Goal: Transaction & Acquisition: Purchase product/service

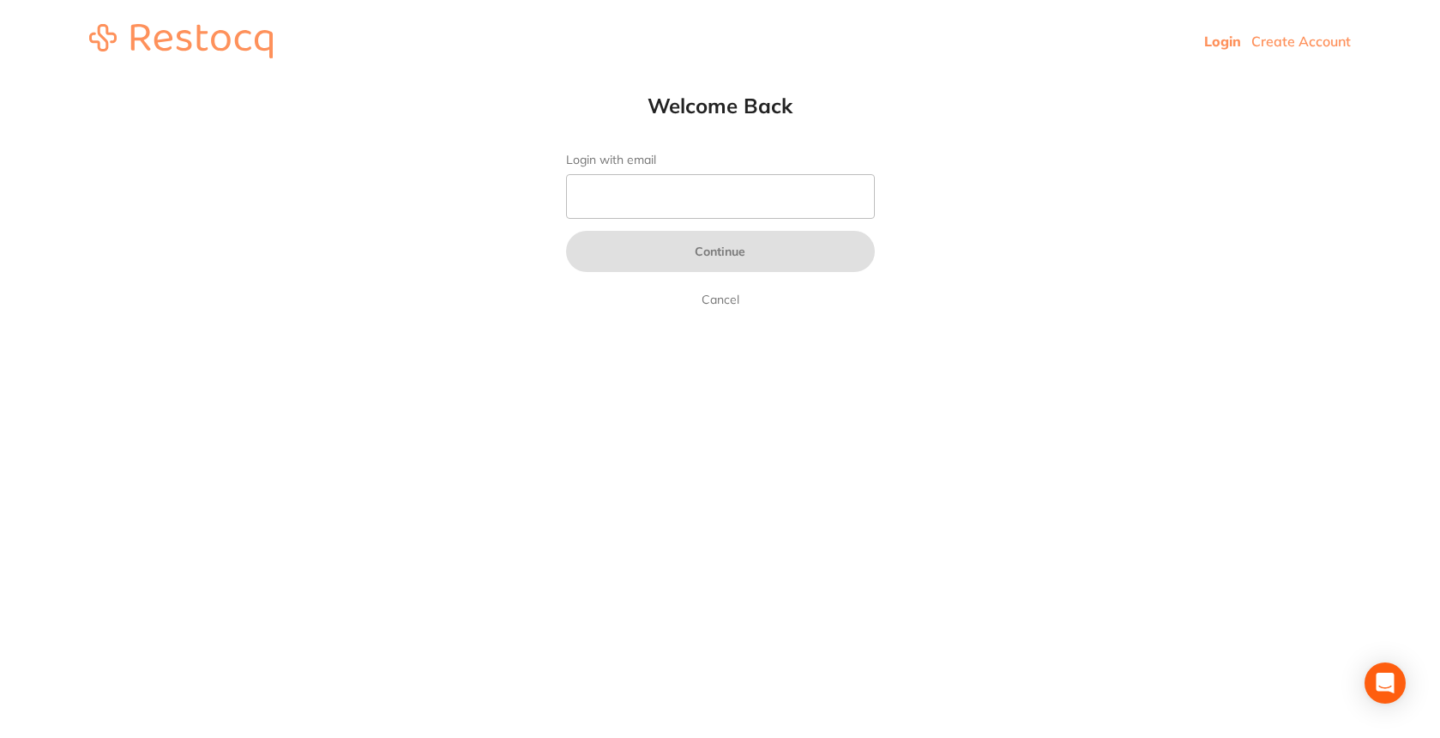
click at [924, 82] on html "Login Create Account Welcome Back Login with email Continue Cancel Welcome back…" at bounding box center [720, 41] width 1440 height 82
click at [90, 4] on header "Login Create Account" at bounding box center [720, 41] width 1440 height 82
click at [75, 2] on header "Login Create Account" at bounding box center [720, 41] width 1440 height 82
click at [75, 0] on header "Login Create Account" at bounding box center [720, 41] width 1440 height 82
click at [746, 210] on input "Login with email" at bounding box center [720, 196] width 309 height 45
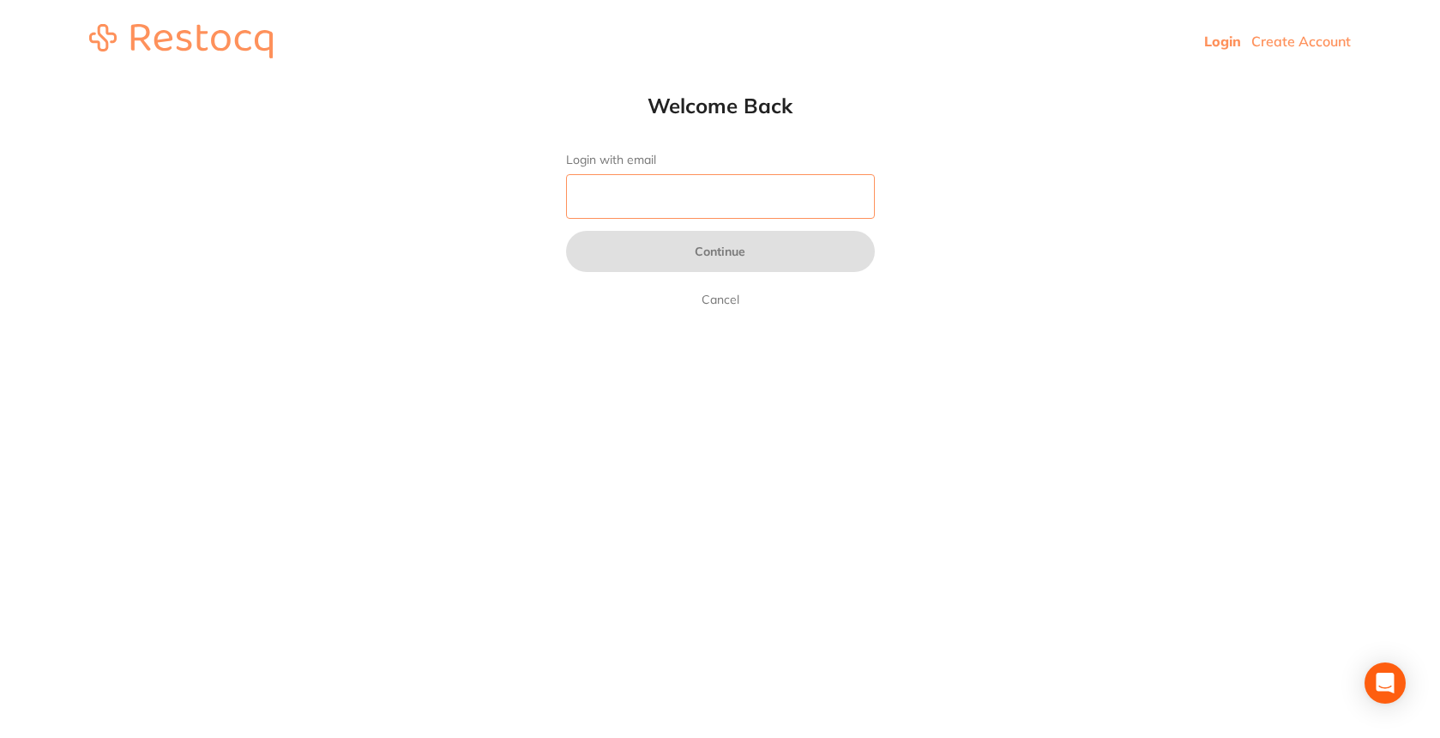
paste input "pm.kareelafamilydental@gmail.com"
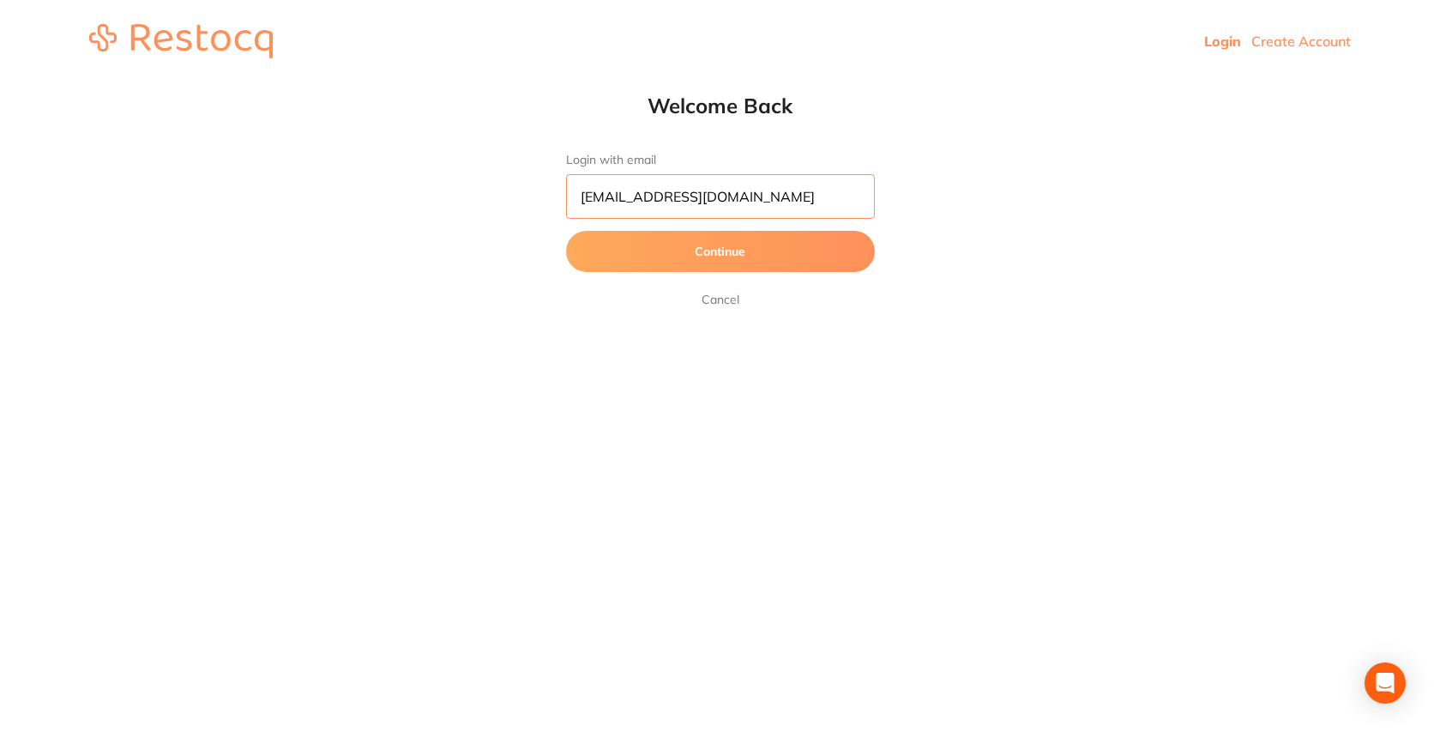
type input "pm.kareelafamilydental@gmail.com"
click at [720, 252] on button "Continue" at bounding box center [720, 251] width 309 height 41
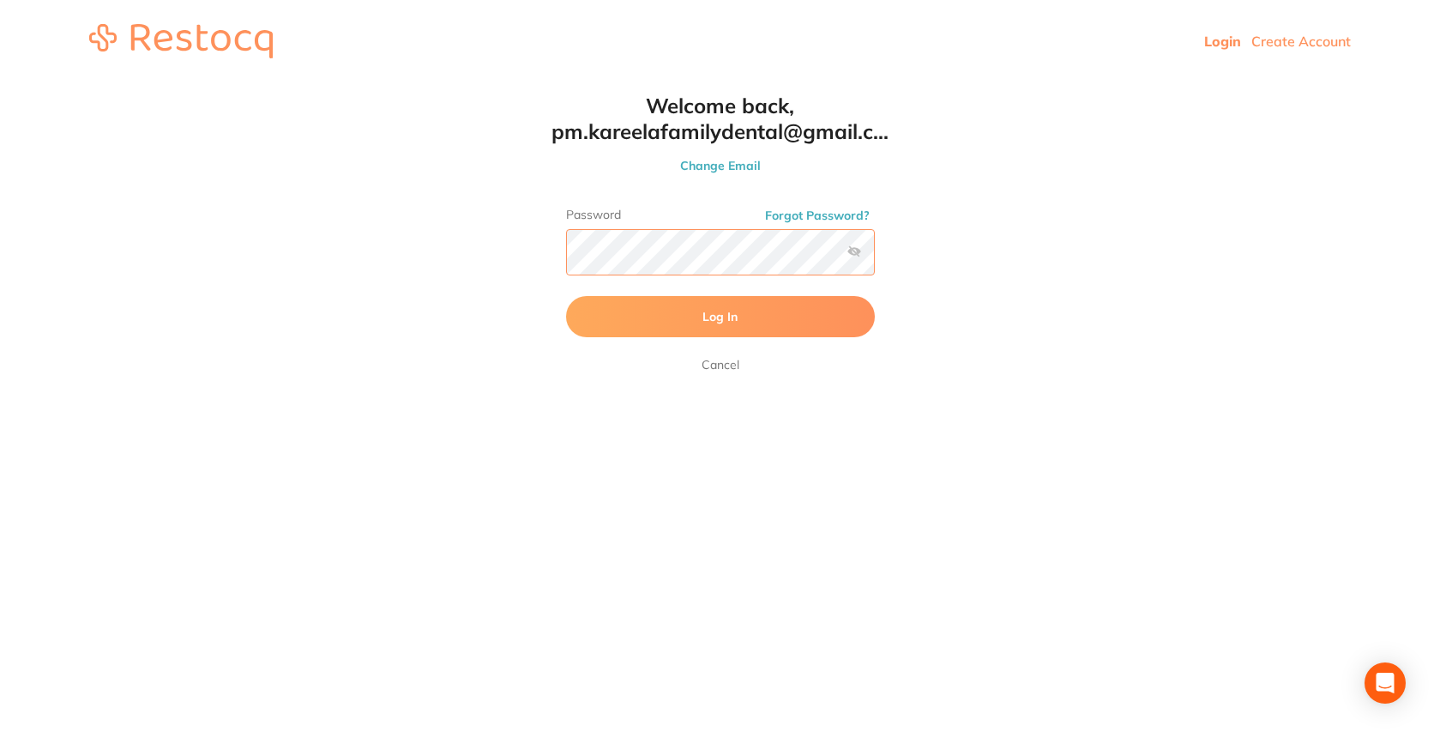
click at [720, 318] on button "Log In" at bounding box center [720, 316] width 309 height 41
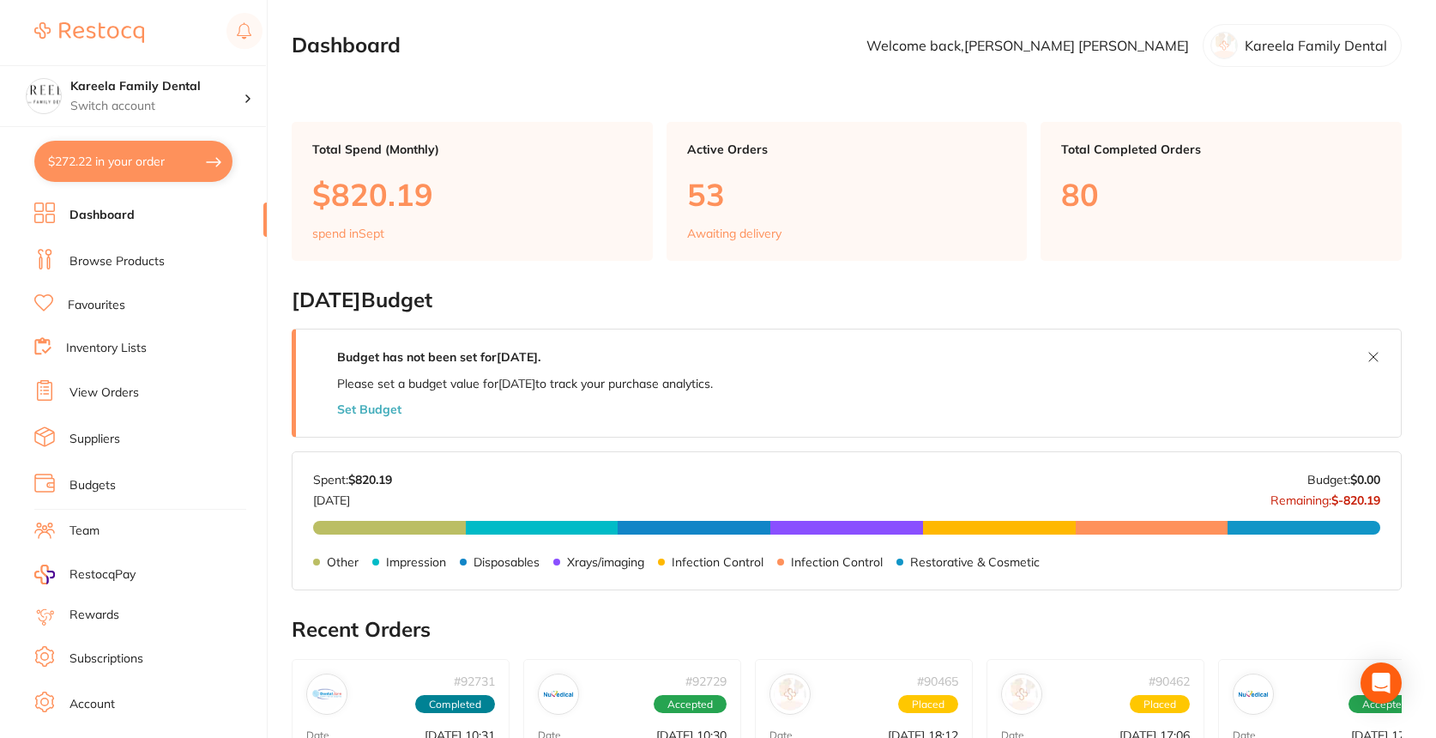
click at [151, 172] on button "$272.22 in your order" at bounding box center [133, 161] width 198 height 41
checkbox input "true"
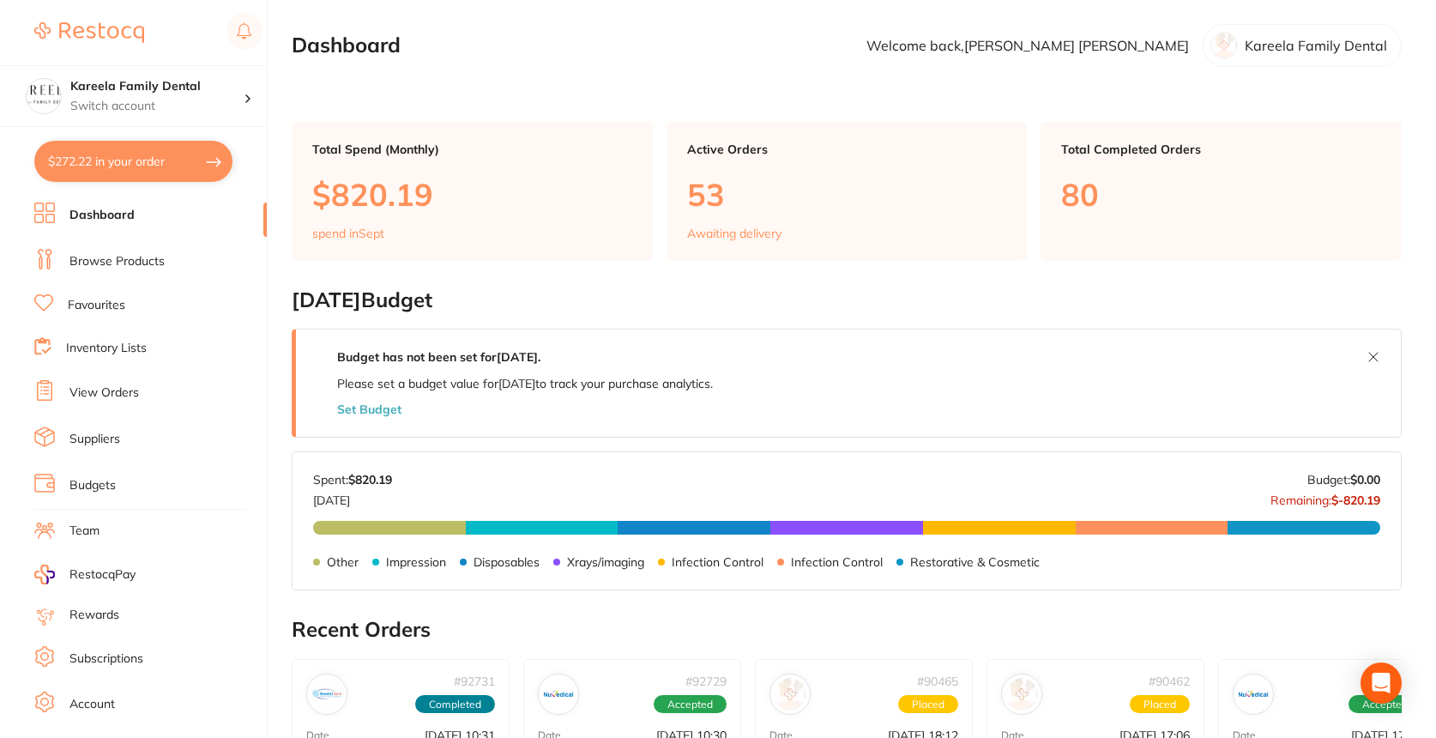
checkbox input "true"
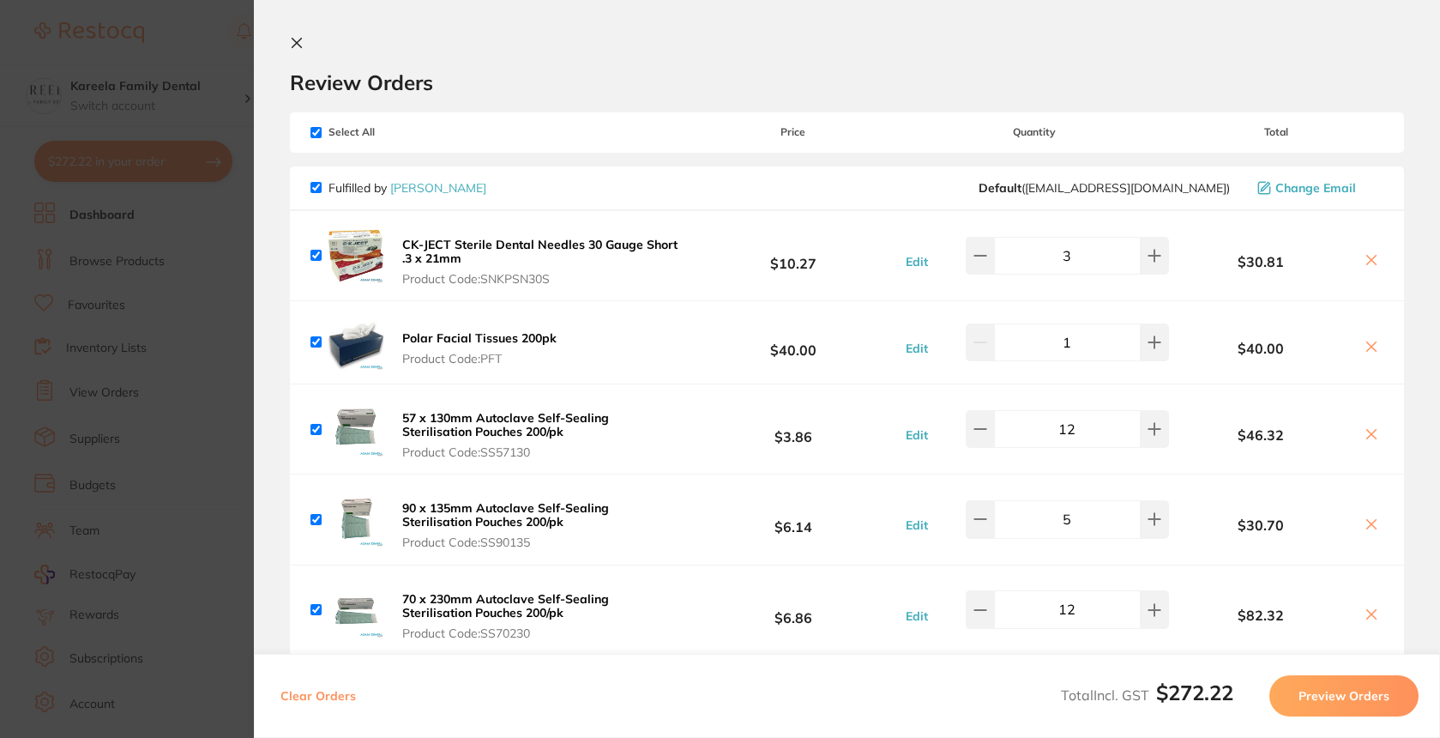
click at [316, 142] on div "Select All Price Quantity Total" at bounding box center [847, 131] width 1114 height 39
click at [316, 135] on input "checkbox" at bounding box center [315, 132] width 11 height 11
checkbox input "false"
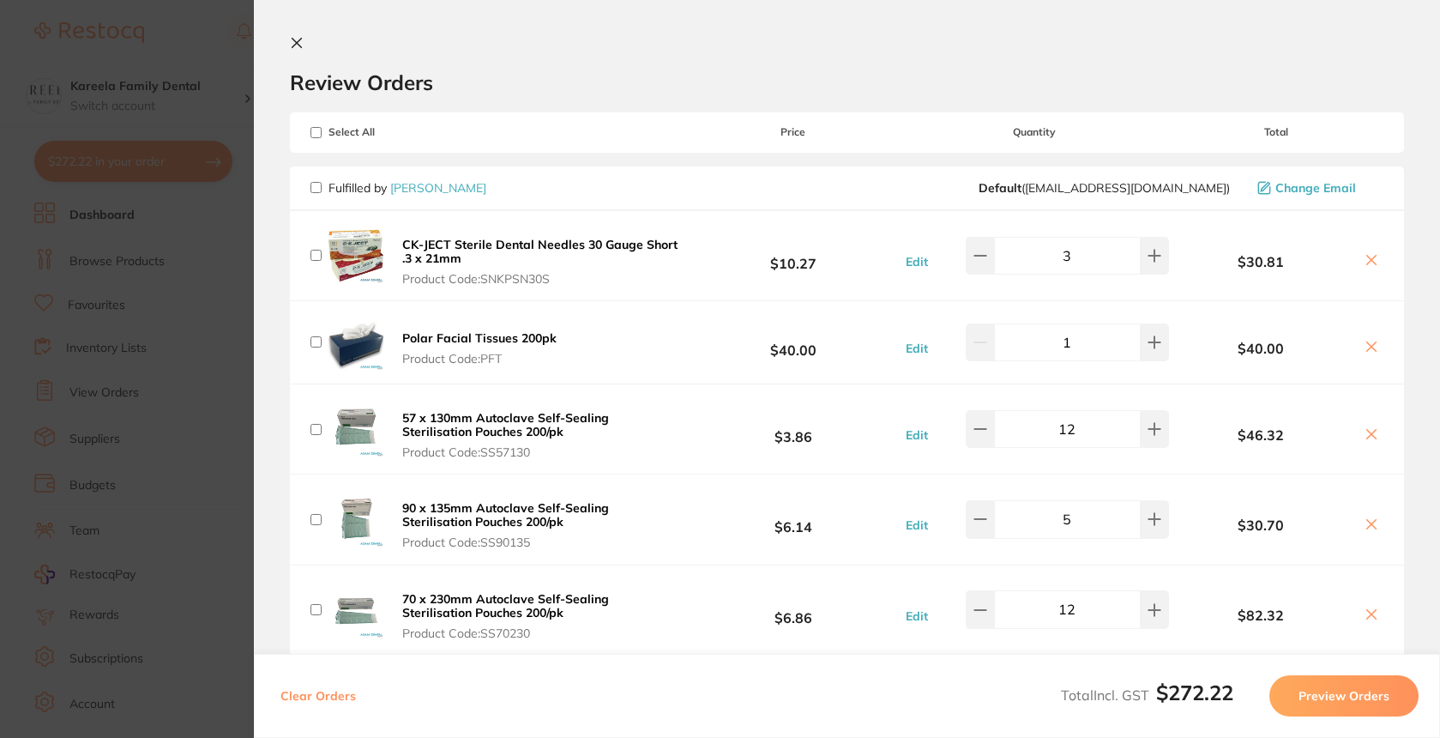
checkbox input "false"
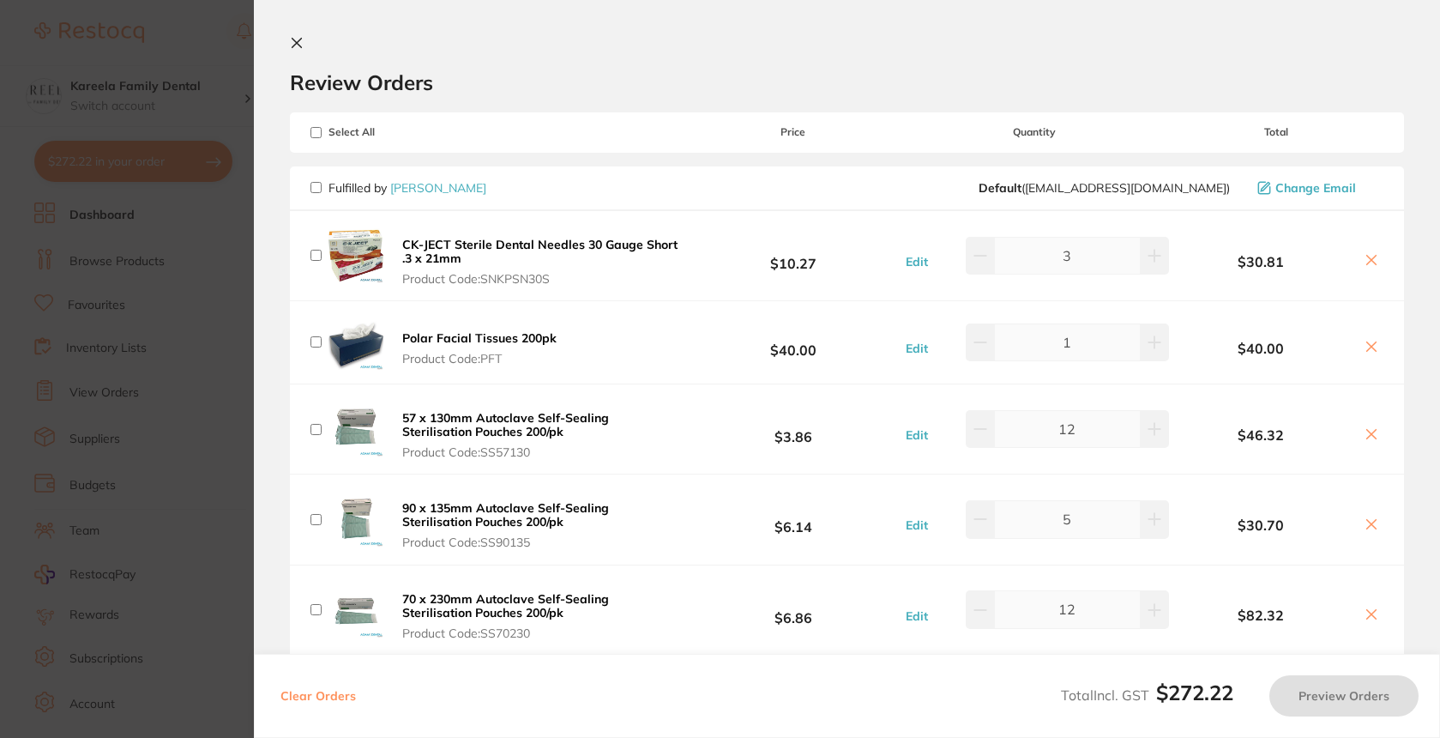
click at [298, 52] on div "Review Orders" at bounding box center [847, 65] width 1114 height 59
click at [298, 40] on icon at bounding box center [297, 43] width 14 height 14
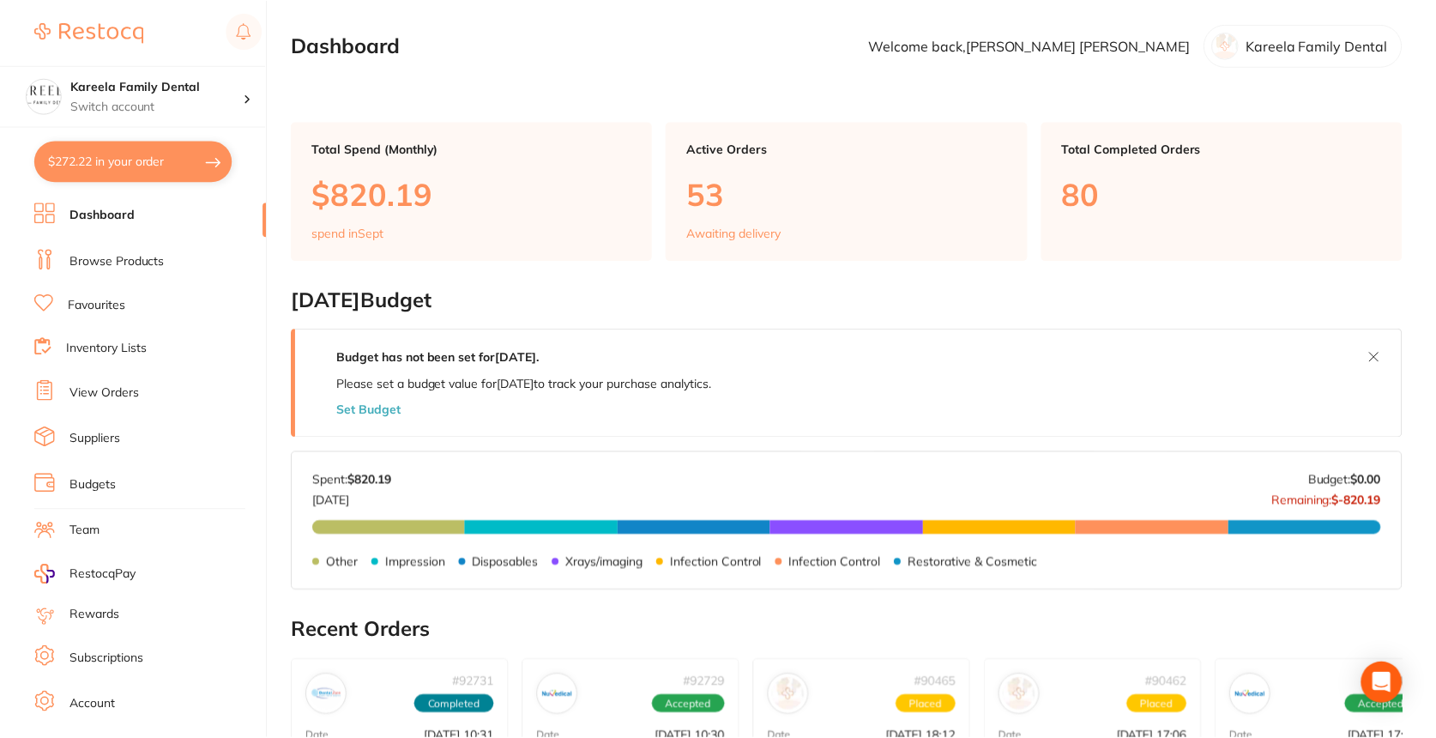
scroll to position [15, 0]
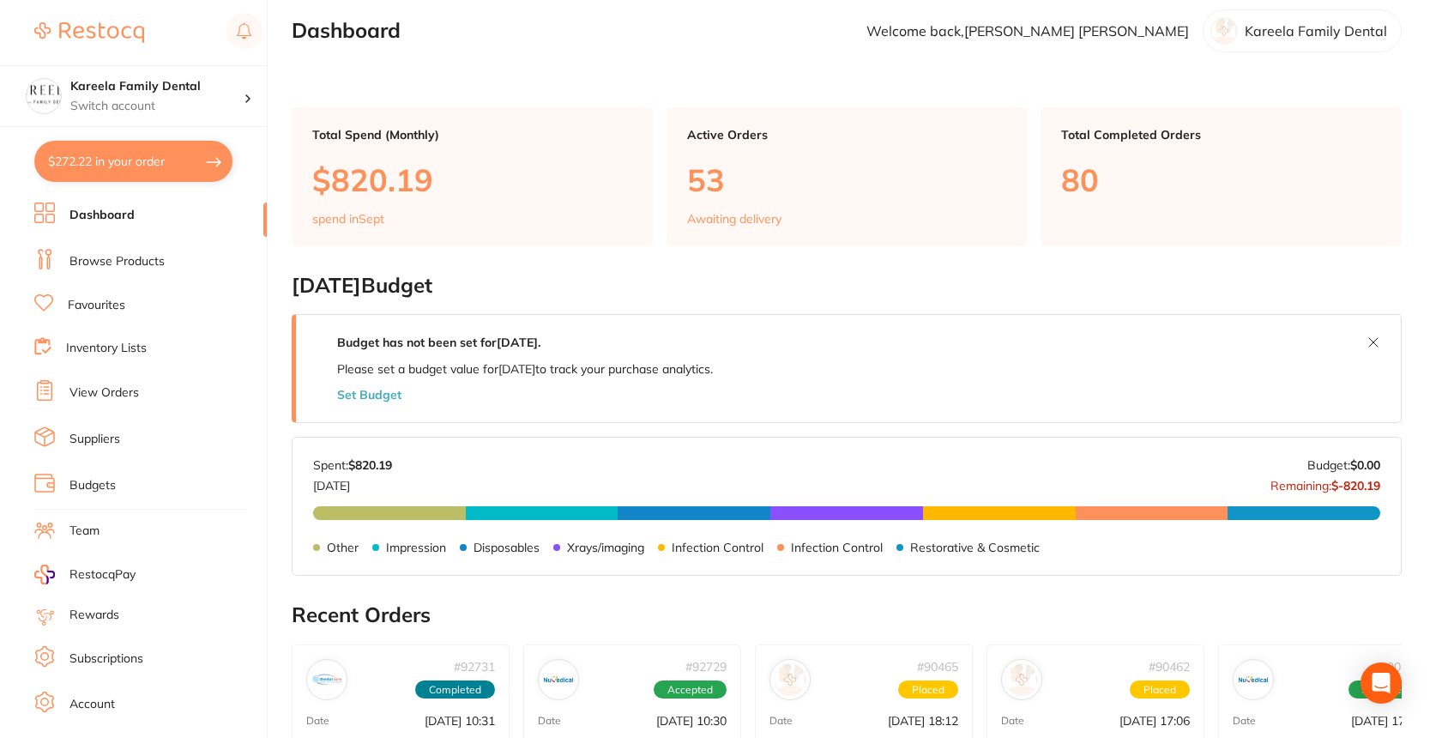
click at [134, 220] on li "Dashboard" at bounding box center [150, 215] width 232 height 26
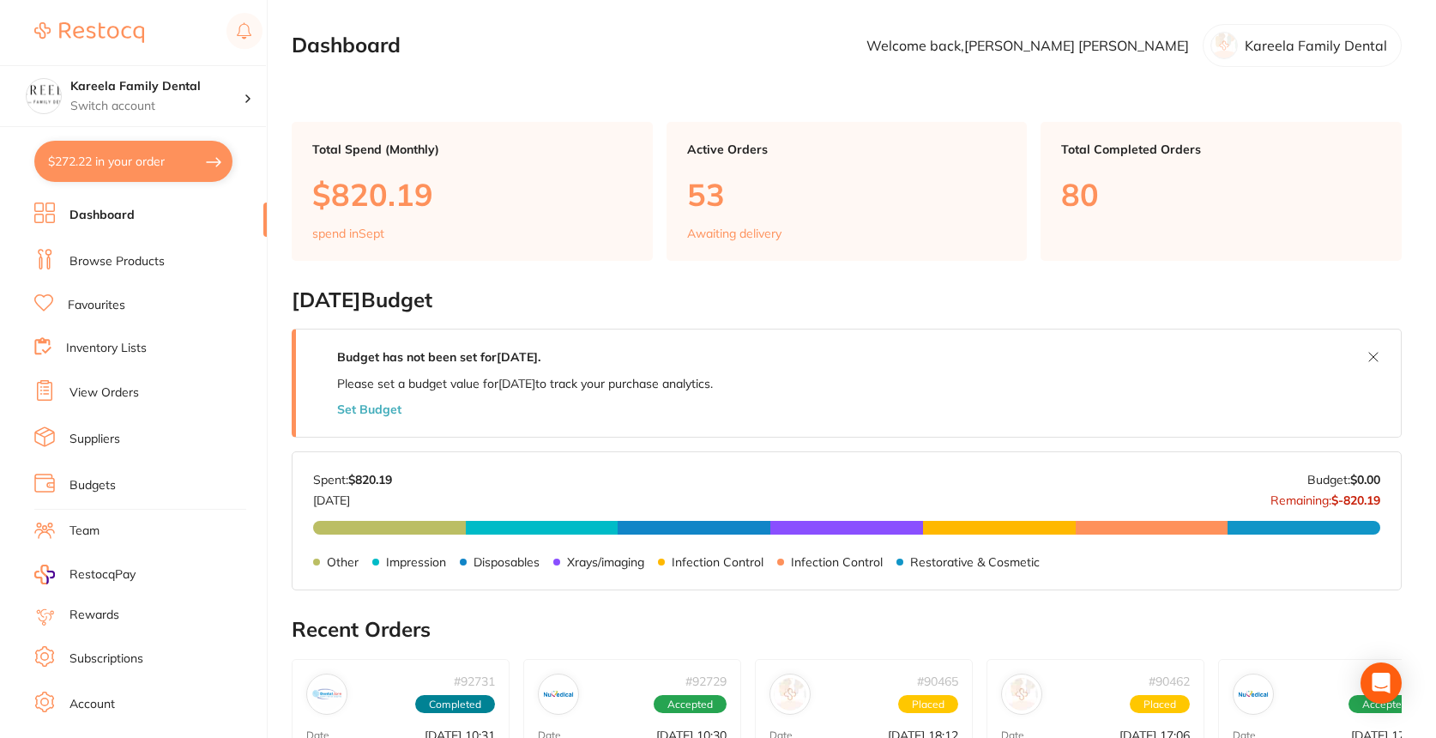
click at [121, 243] on ul "Dashboard Browse Products Favourites Inventory Lists View Orders Suppliers Budg…" at bounding box center [150, 498] width 232 height 592
click at [121, 262] on link "Browse Products" at bounding box center [116, 261] width 95 height 17
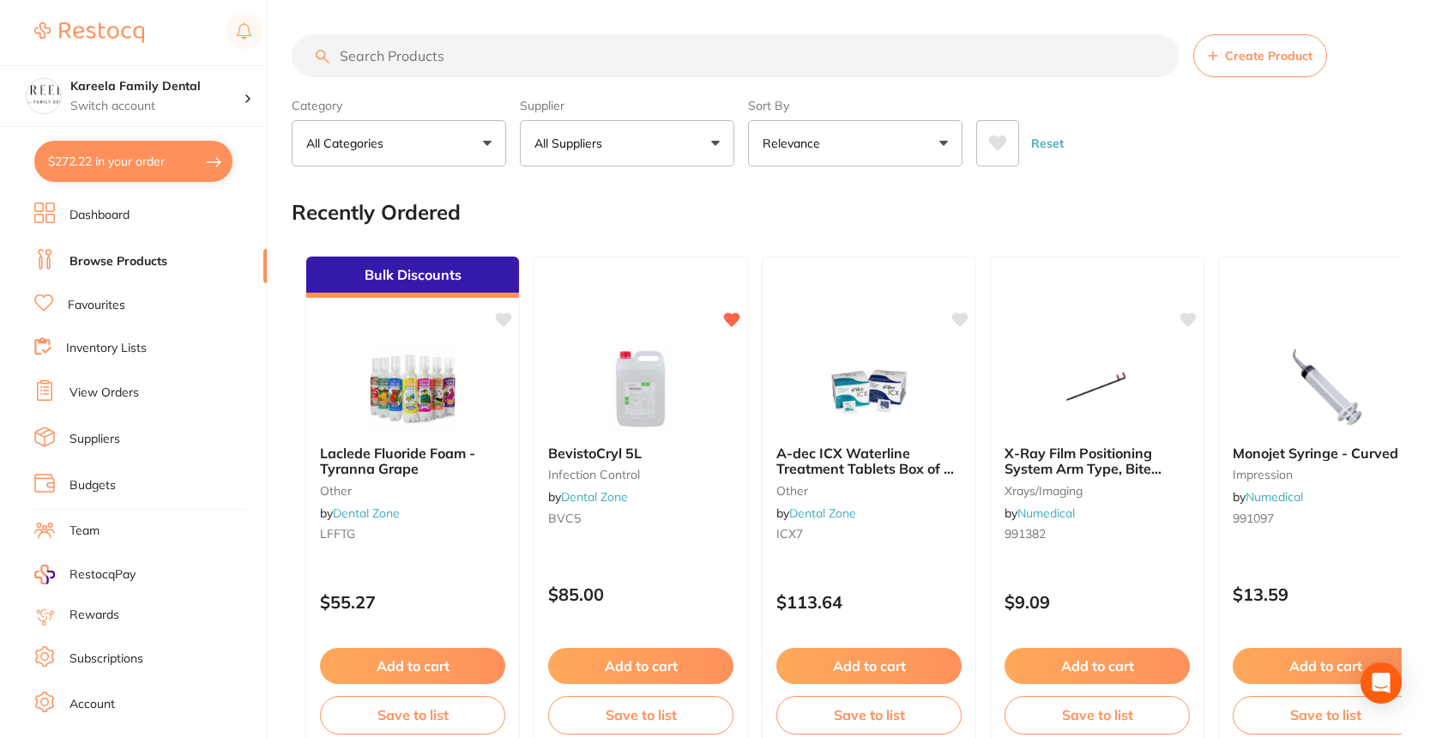
click at [498, 68] on input "search" at bounding box center [736, 55] width 888 height 43
type input "icx"
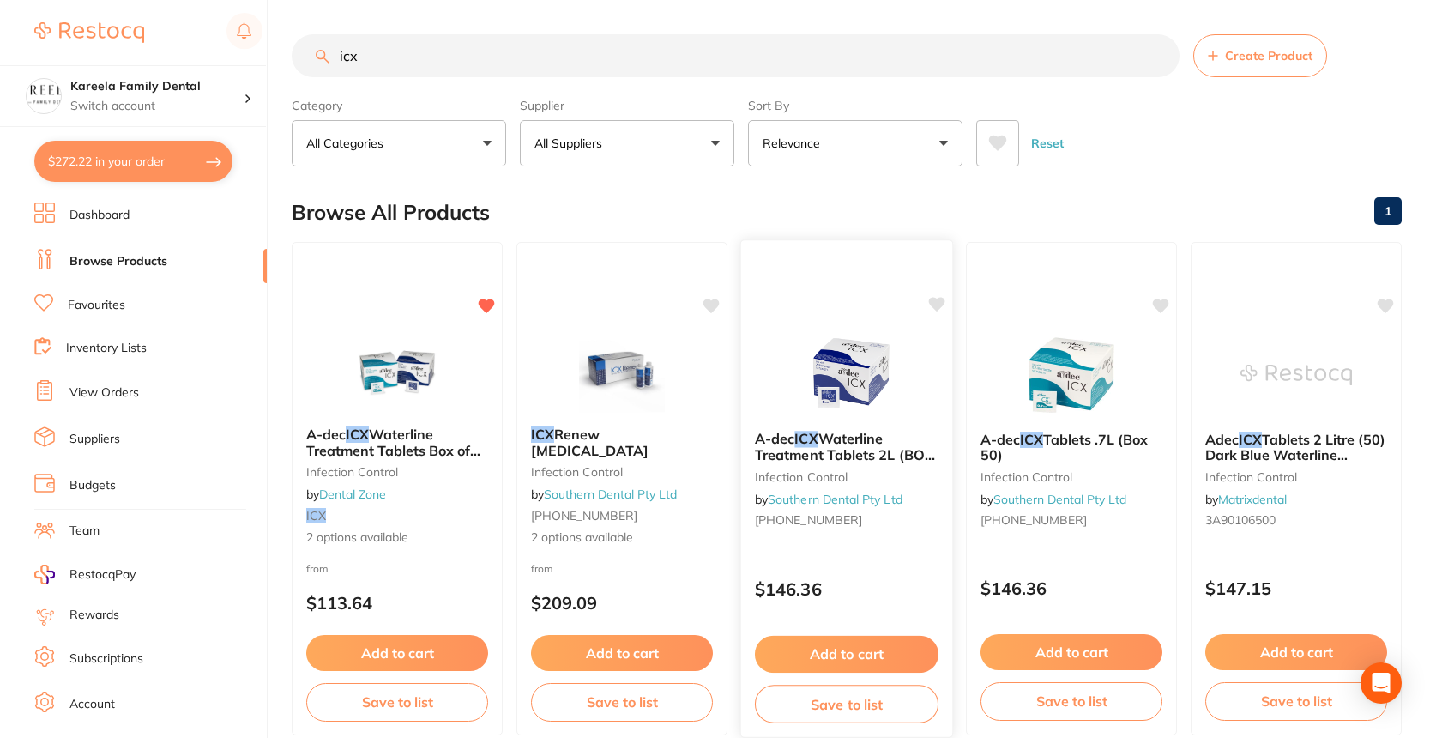
click at [879, 661] on button "Add to cart" at bounding box center [847, 654] width 184 height 37
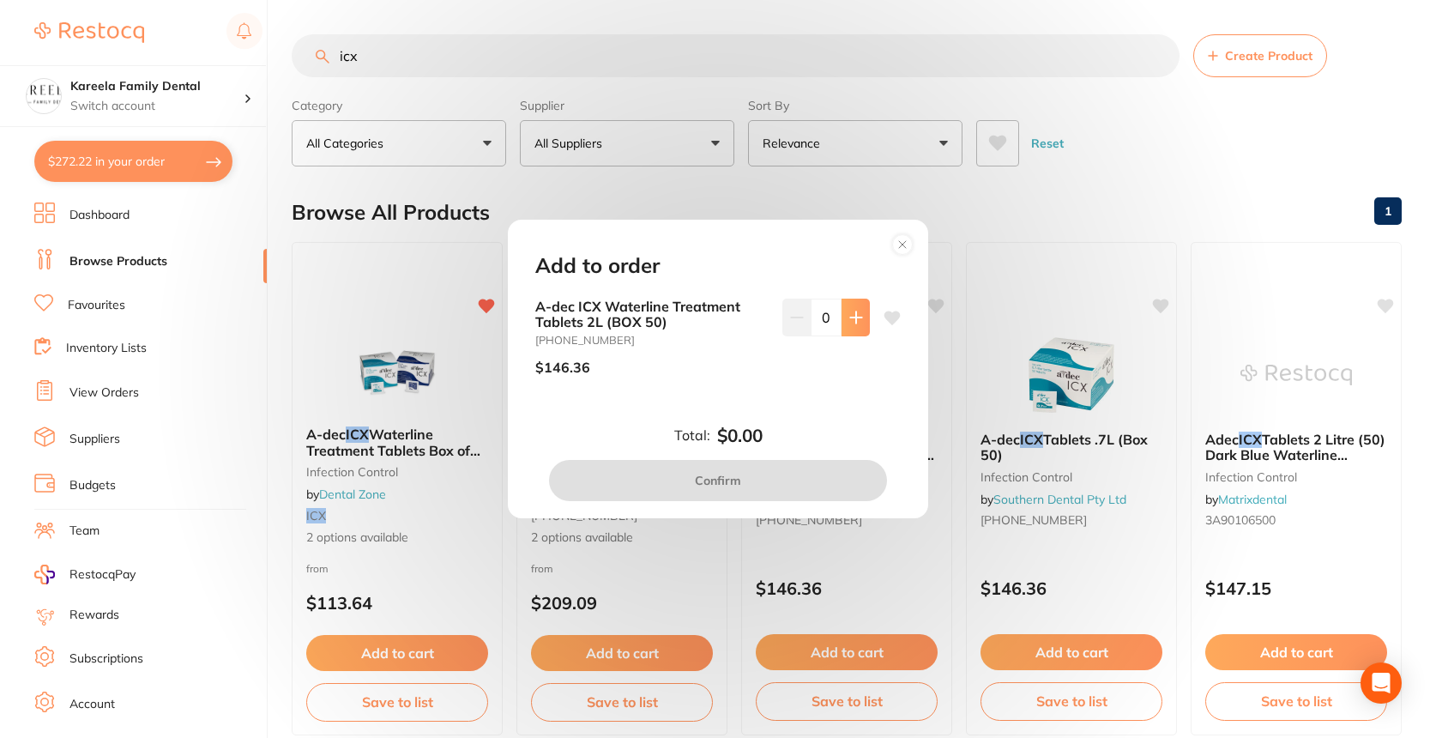
click at [852, 322] on icon at bounding box center [855, 316] width 11 height 11
type input "1"
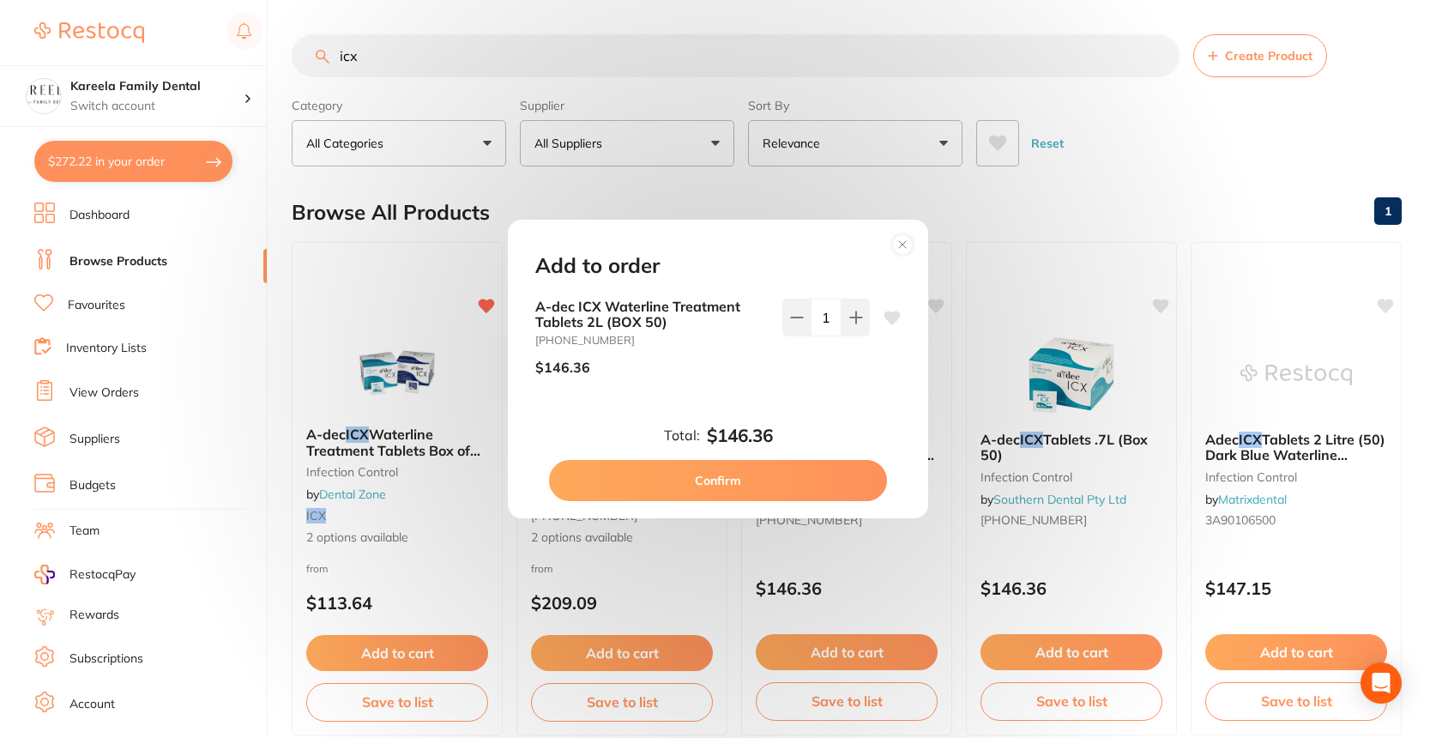
click at [790, 479] on button "Confirm" at bounding box center [718, 480] width 338 height 41
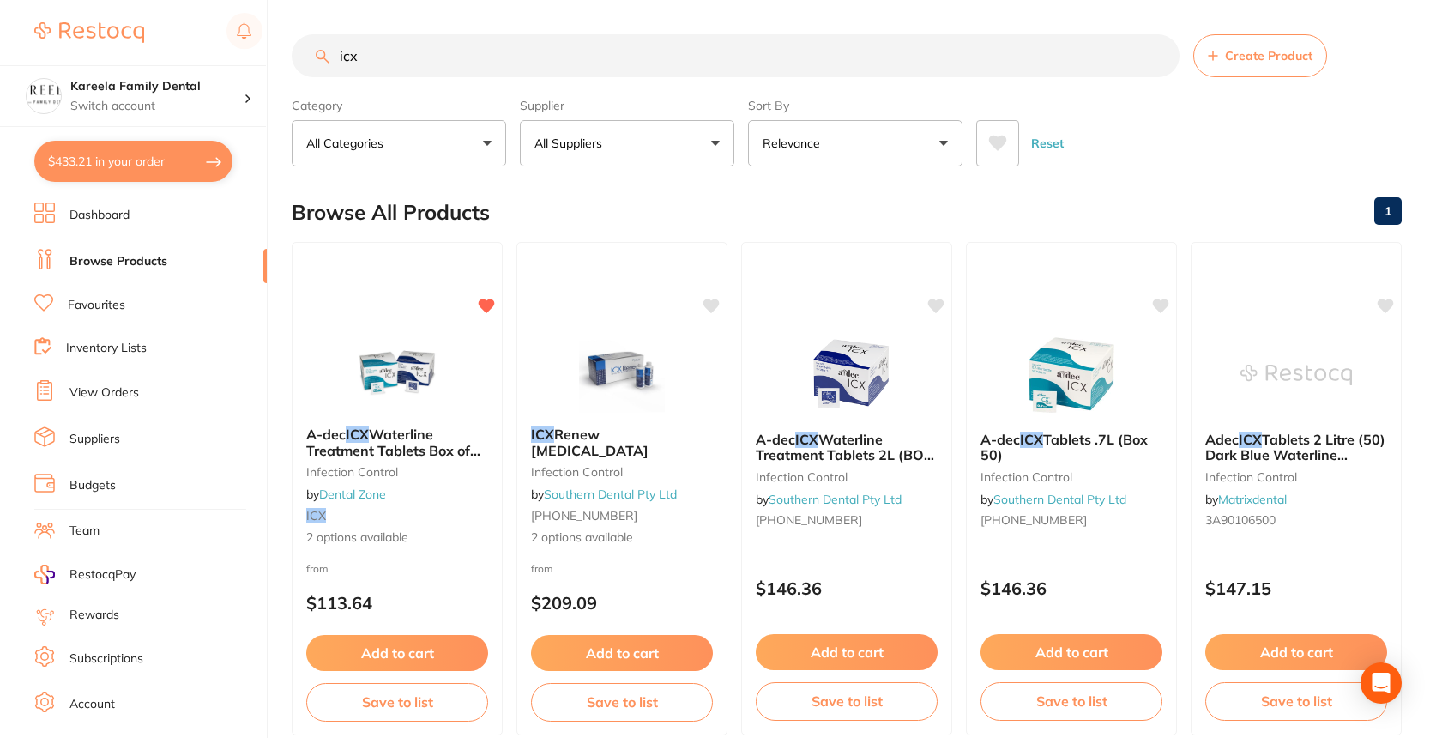
drag, startPoint x: 574, startPoint y: 64, endPoint x: 290, endPoint y: 41, distance: 284.8
click at [290, 41] on div "$433.21 Kareela Family Dental Switch account Kareela Family Dental $433.21 in y…" at bounding box center [718, 369] width 1436 height 738
paste input "Bevistacryl"
type input "Bevistacryl"
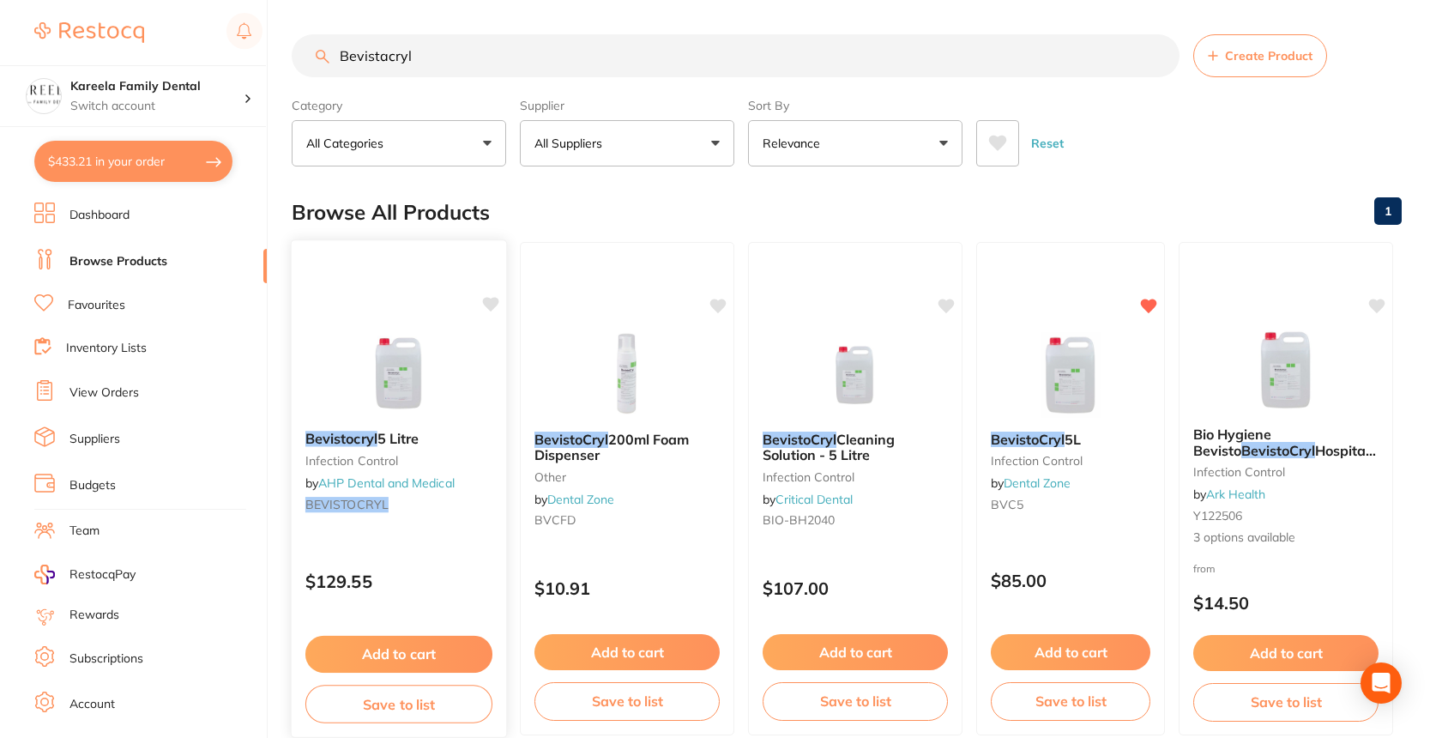
click at [406, 664] on button "Add to cart" at bounding box center [398, 654] width 187 height 37
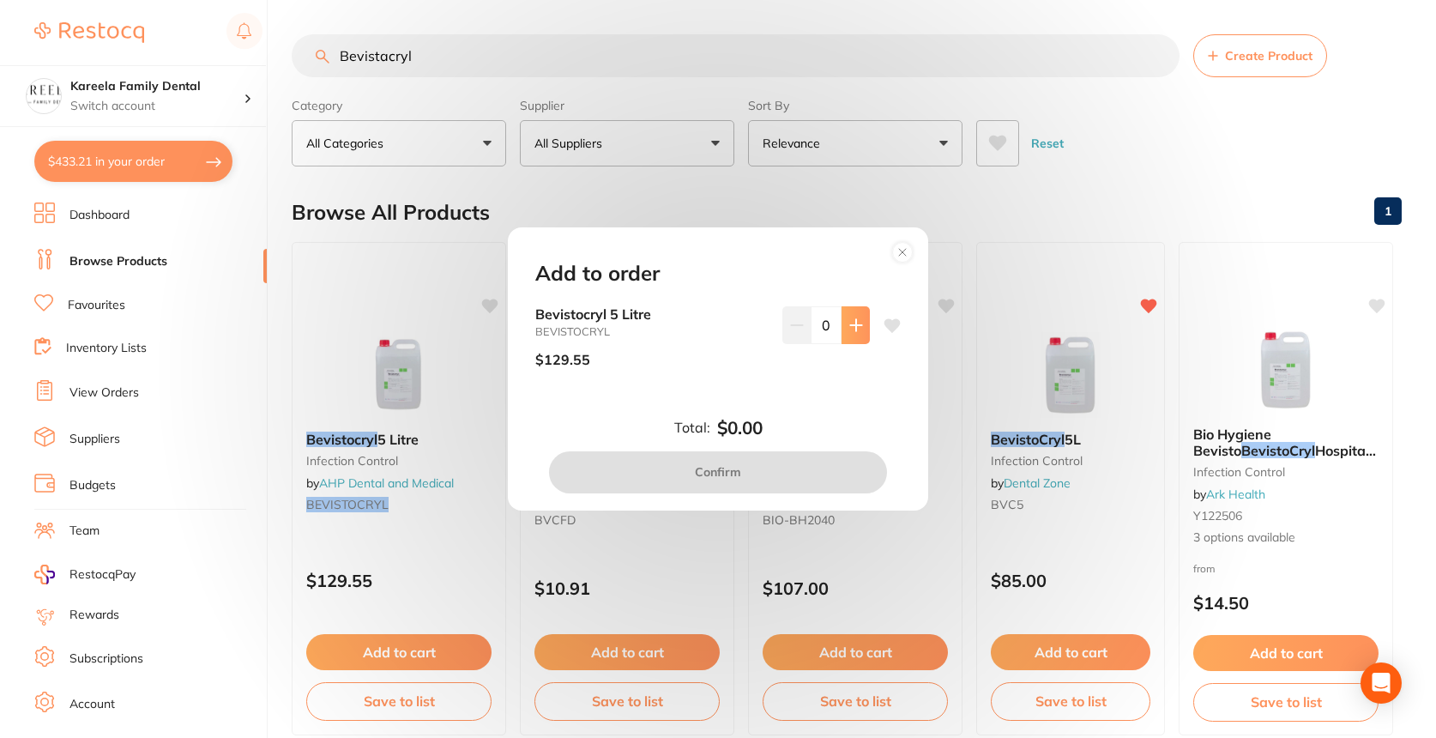
click at [849, 334] on button at bounding box center [855, 325] width 28 height 38
type input "1"
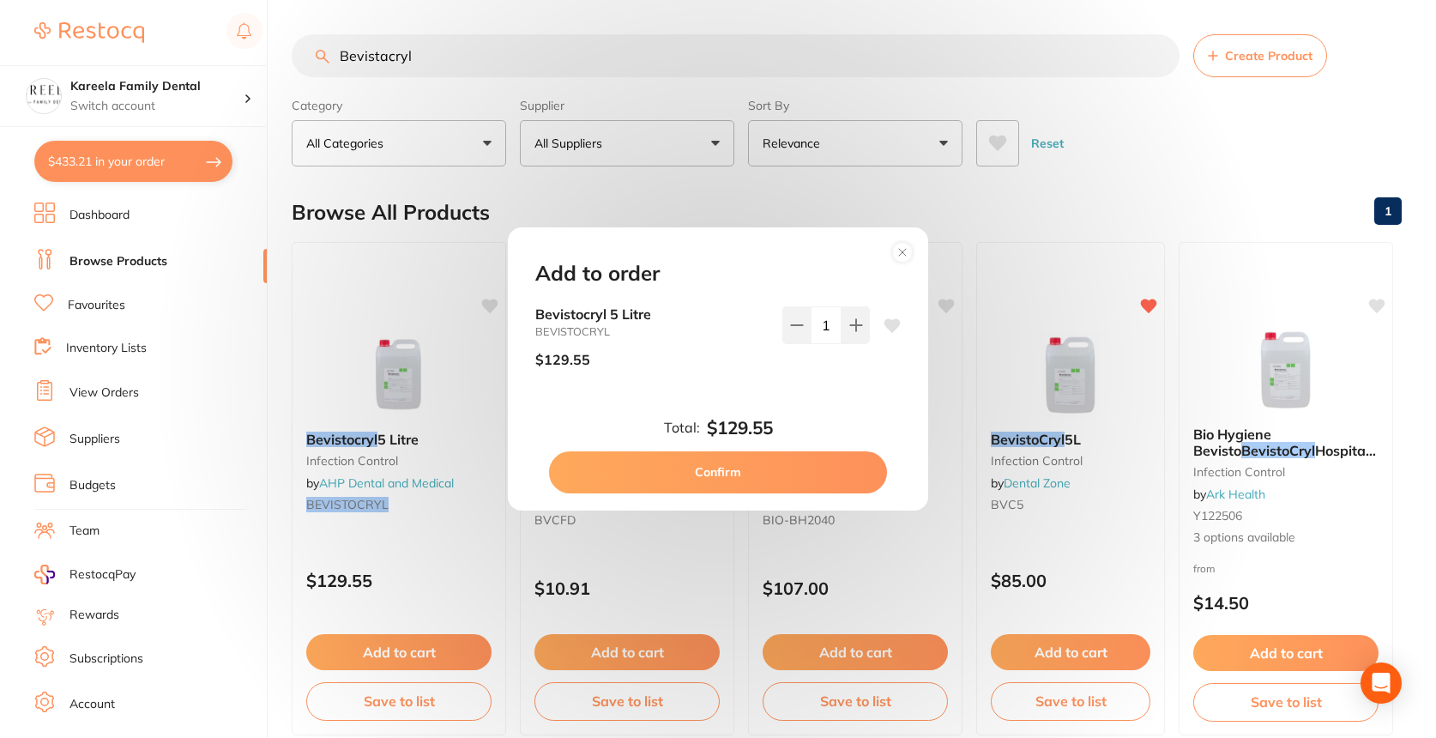
click at [820, 469] on button "Confirm" at bounding box center [718, 471] width 338 height 41
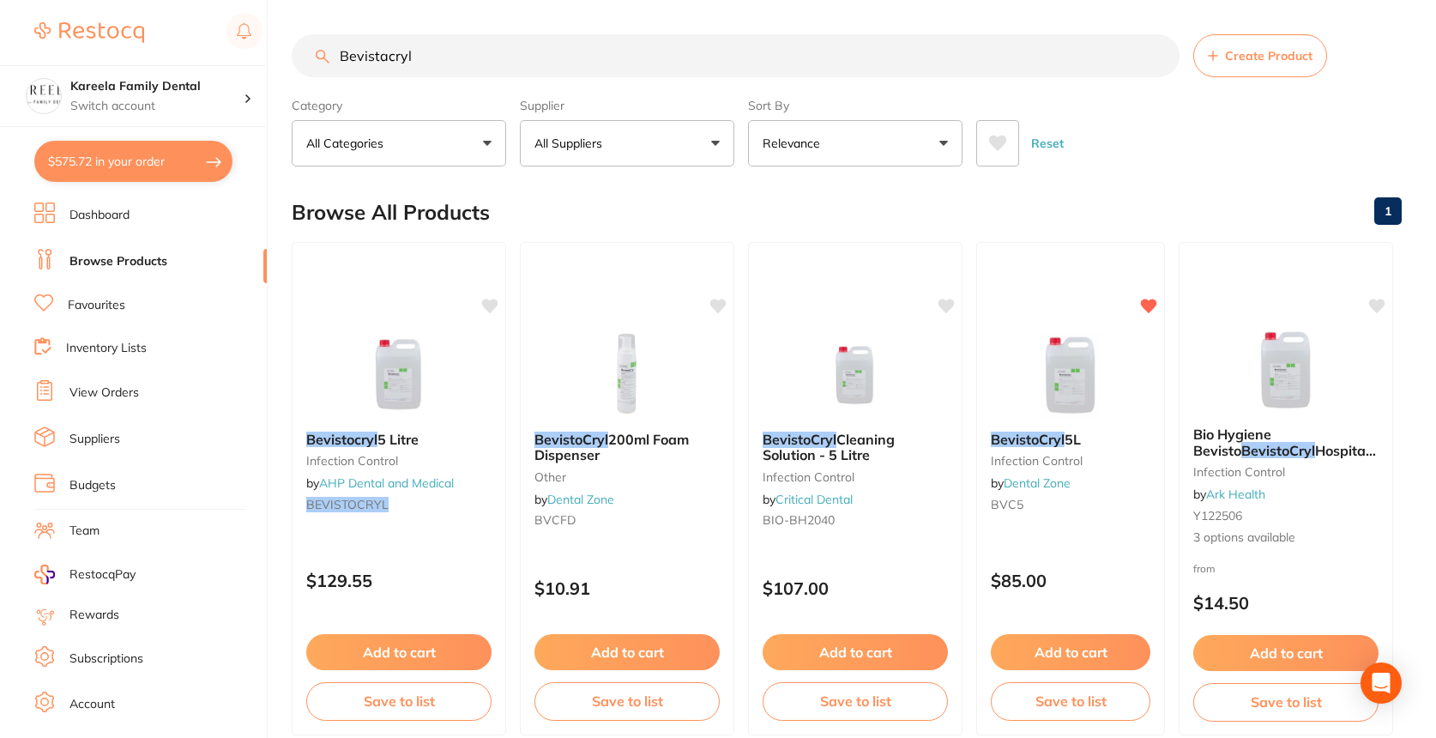
drag, startPoint x: 496, startPoint y: 59, endPoint x: 214, endPoint y: 35, distance: 282.3
click at [214, 35] on div "$575.72 Kareela Family Dental Switch account Kareela Family Dental $575.72 in y…" at bounding box center [718, 369] width 1436 height 738
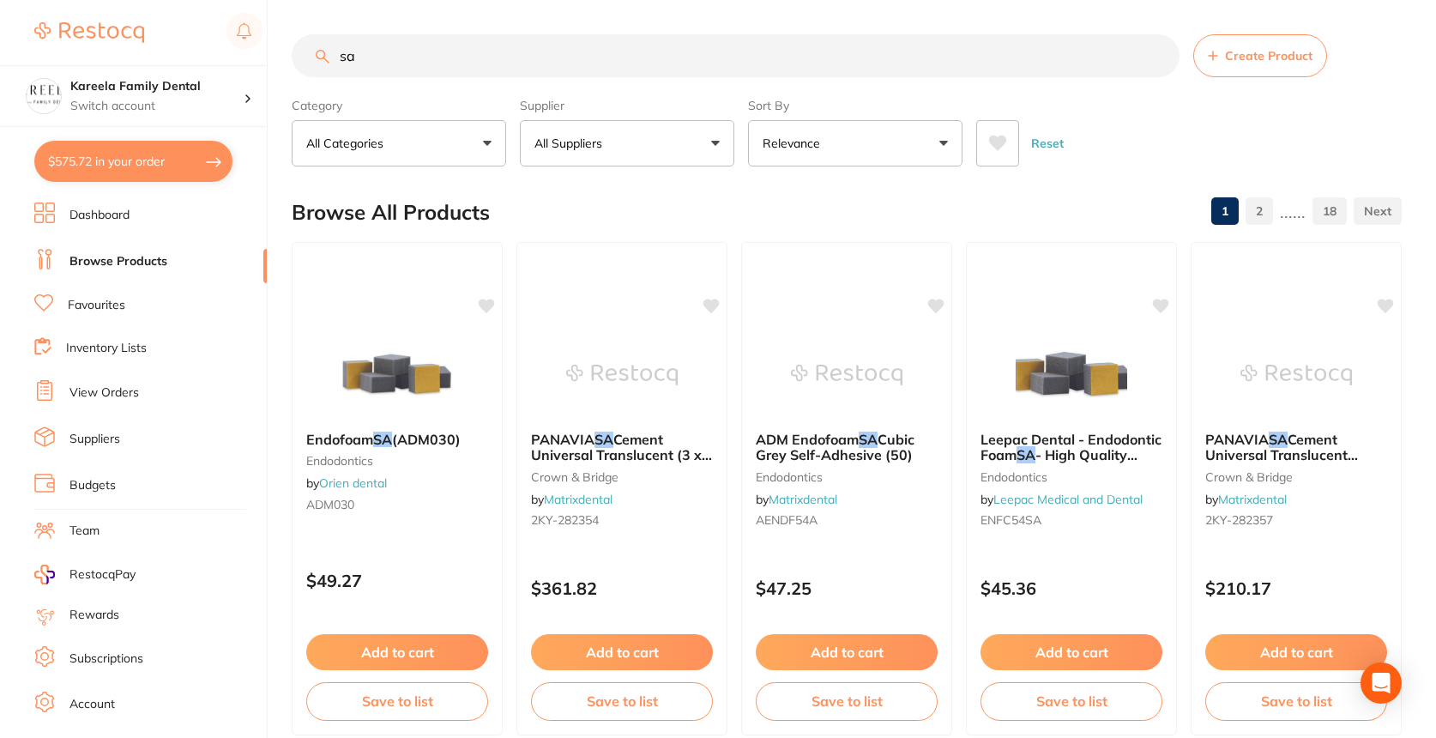
type input "s"
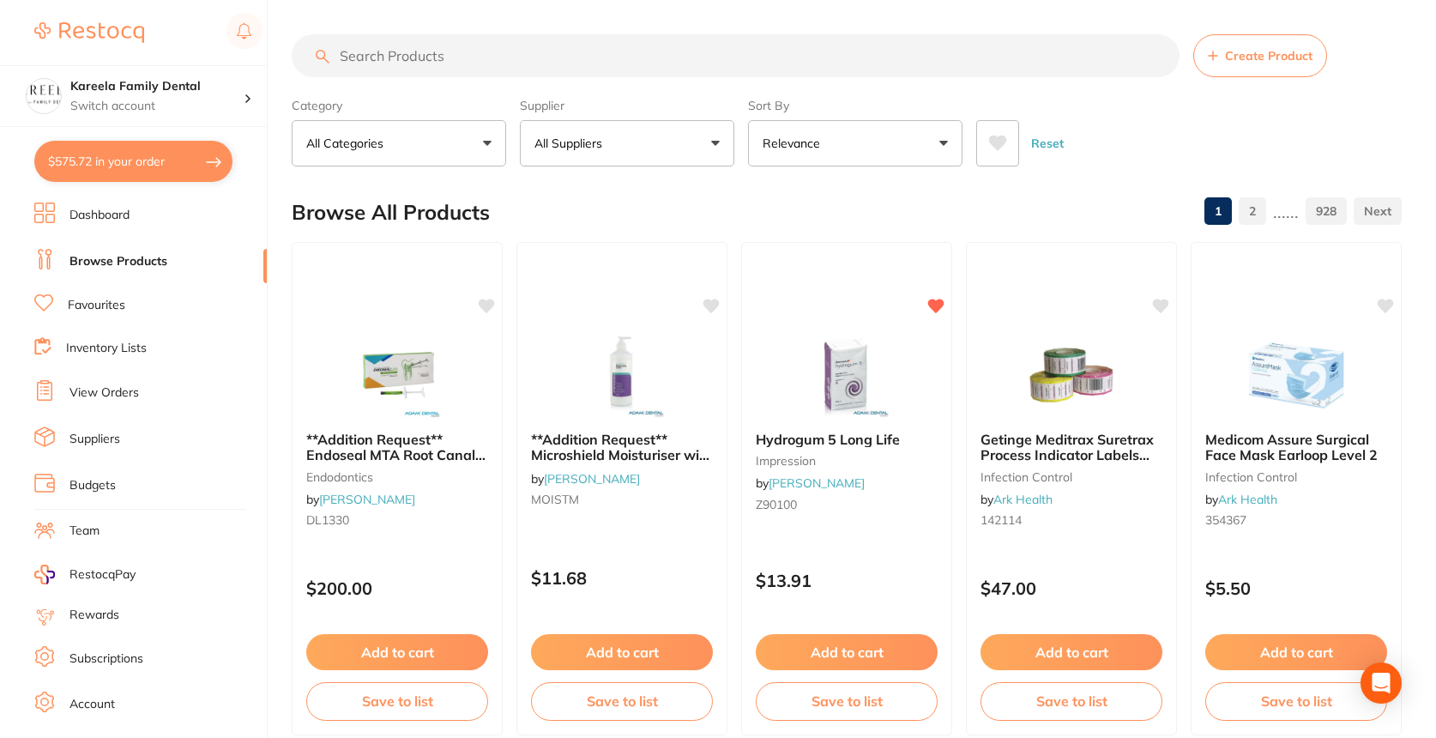
click at [117, 166] on button "$575.72 in your order" at bounding box center [133, 161] width 198 height 41
checkbox input "true"
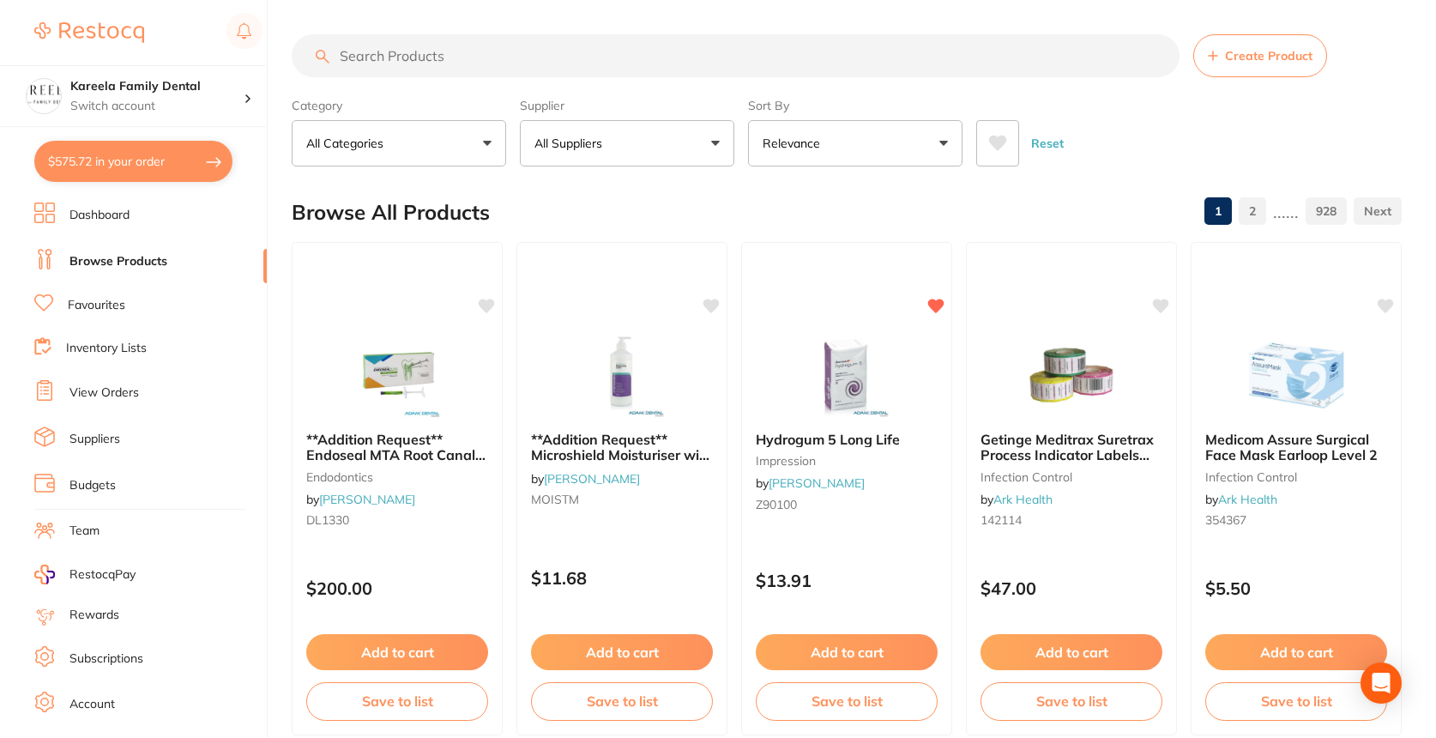
checkbox input "true"
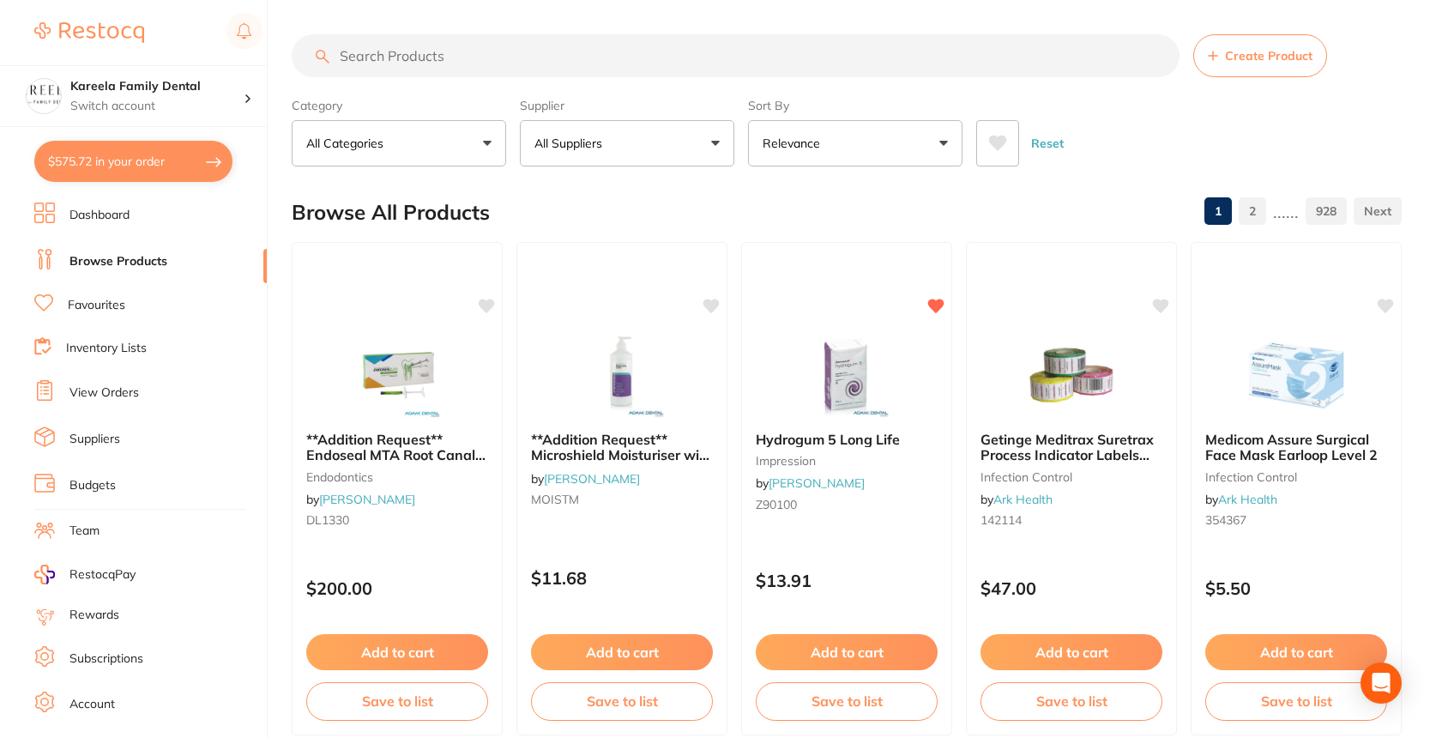
checkbox input "true"
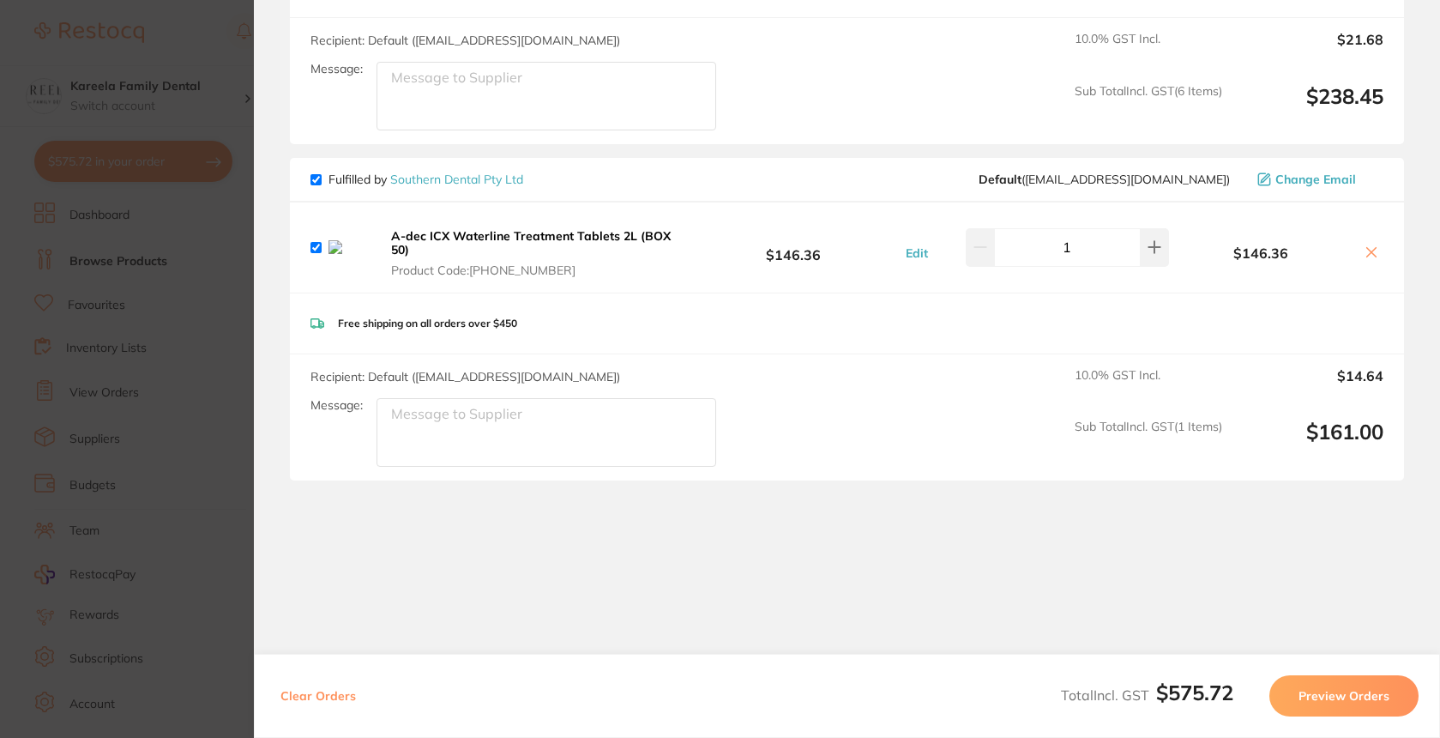
scroll to position [1161, 0]
click at [1367, 256] on icon at bounding box center [1371, 252] width 14 height 14
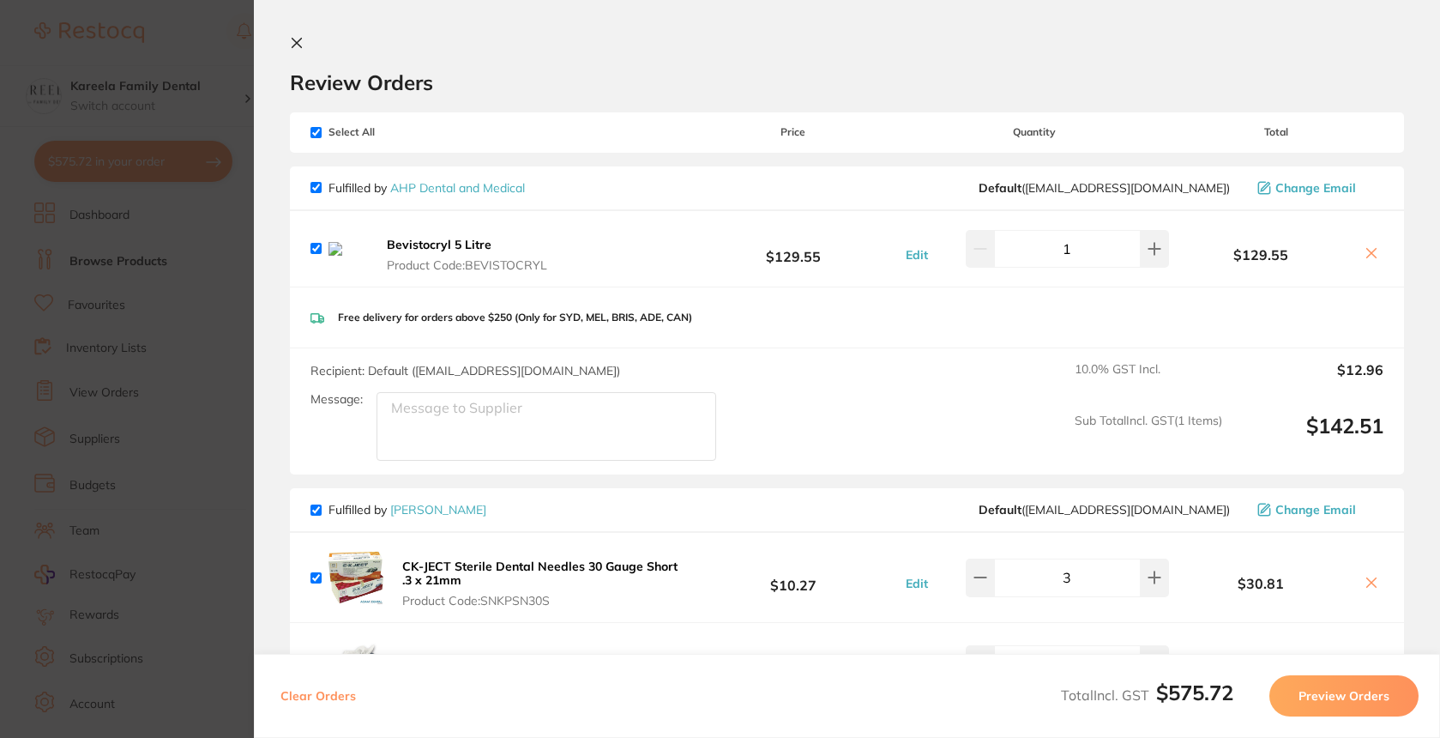
scroll to position [0, 0]
click at [1367, 260] on icon at bounding box center [1371, 253] width 14 height 14
checkbox input "false"
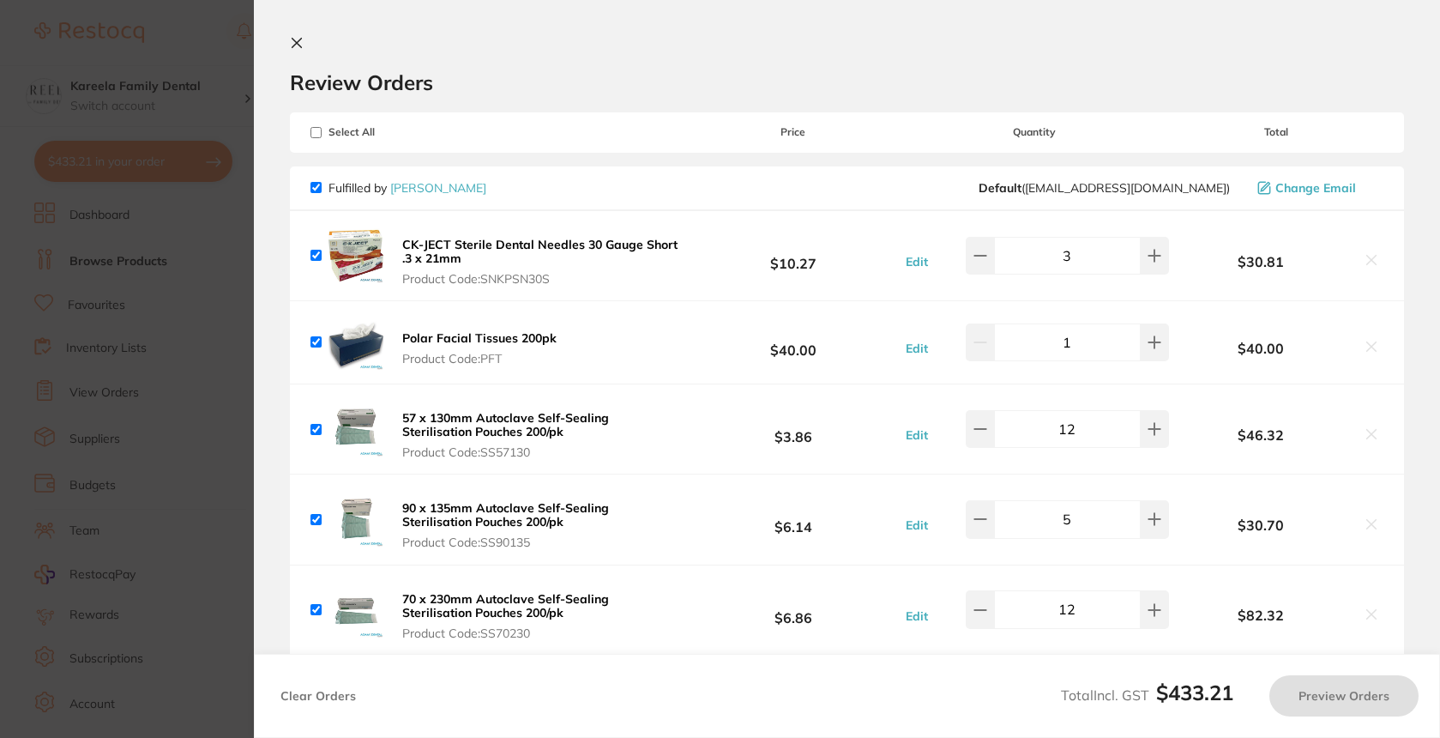
click at [299, 63] on div "Review Orders" at bounding box center [847, 65] width 1114 height 59
click at [299, 47] on icon at bounding box center [297, 43] width 14 height 14
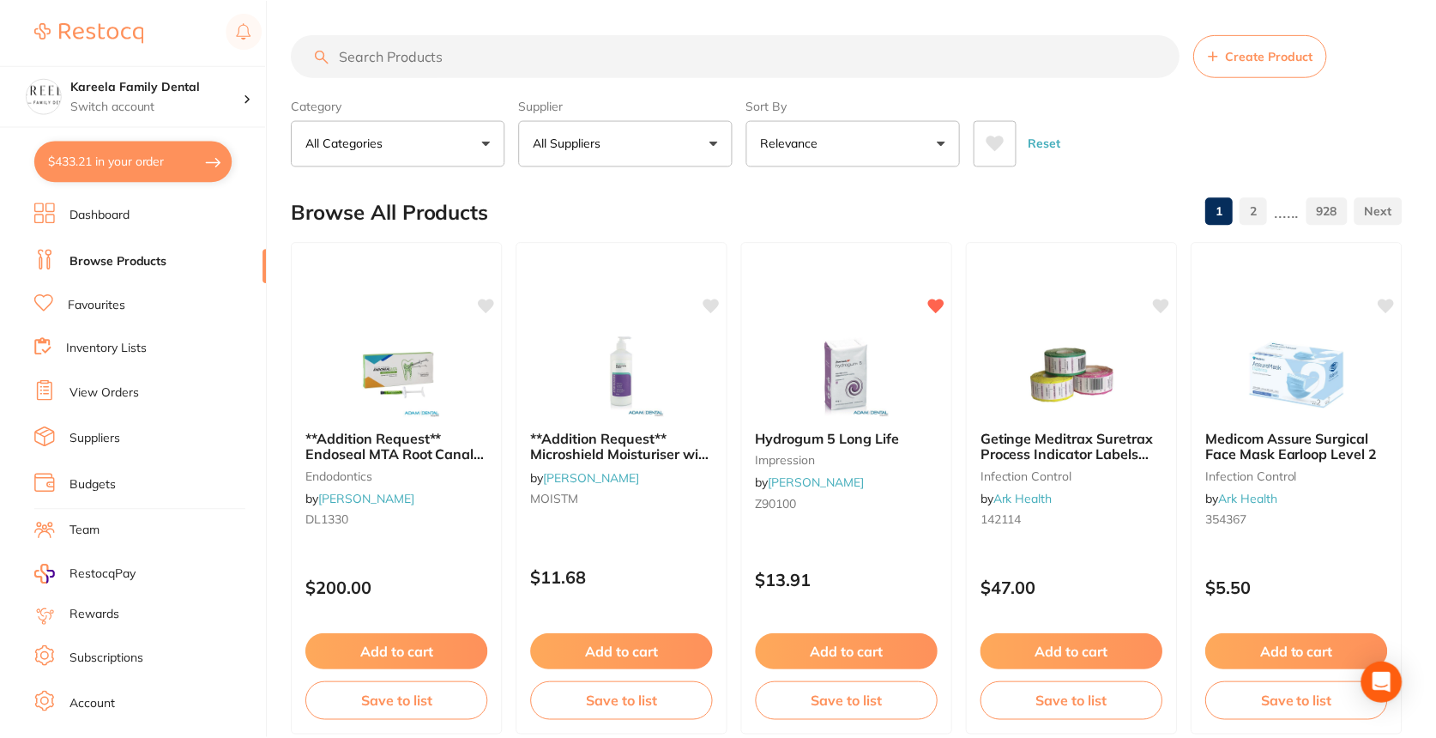
scroll to position [15, 0]
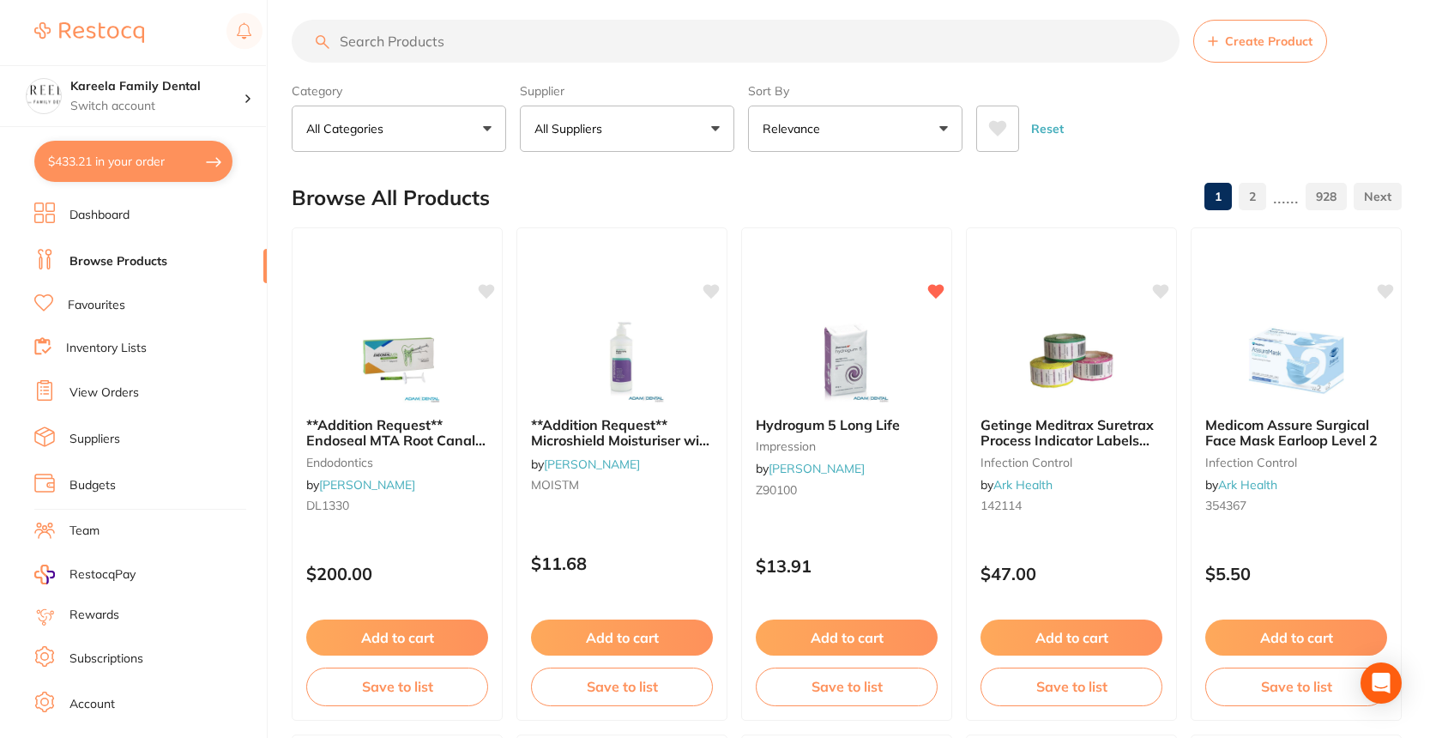
click at [420, 39] on input "search" at bounding box center [736, 41] width 888 height 43
click at [572, 131] on p "All Suppliers" at bounding box center [571, 128] width 75 height 17
type input "dental z"
click at [623, 280] on p "Dental Zone" at bounding box center [620, 276] width 78 height 15
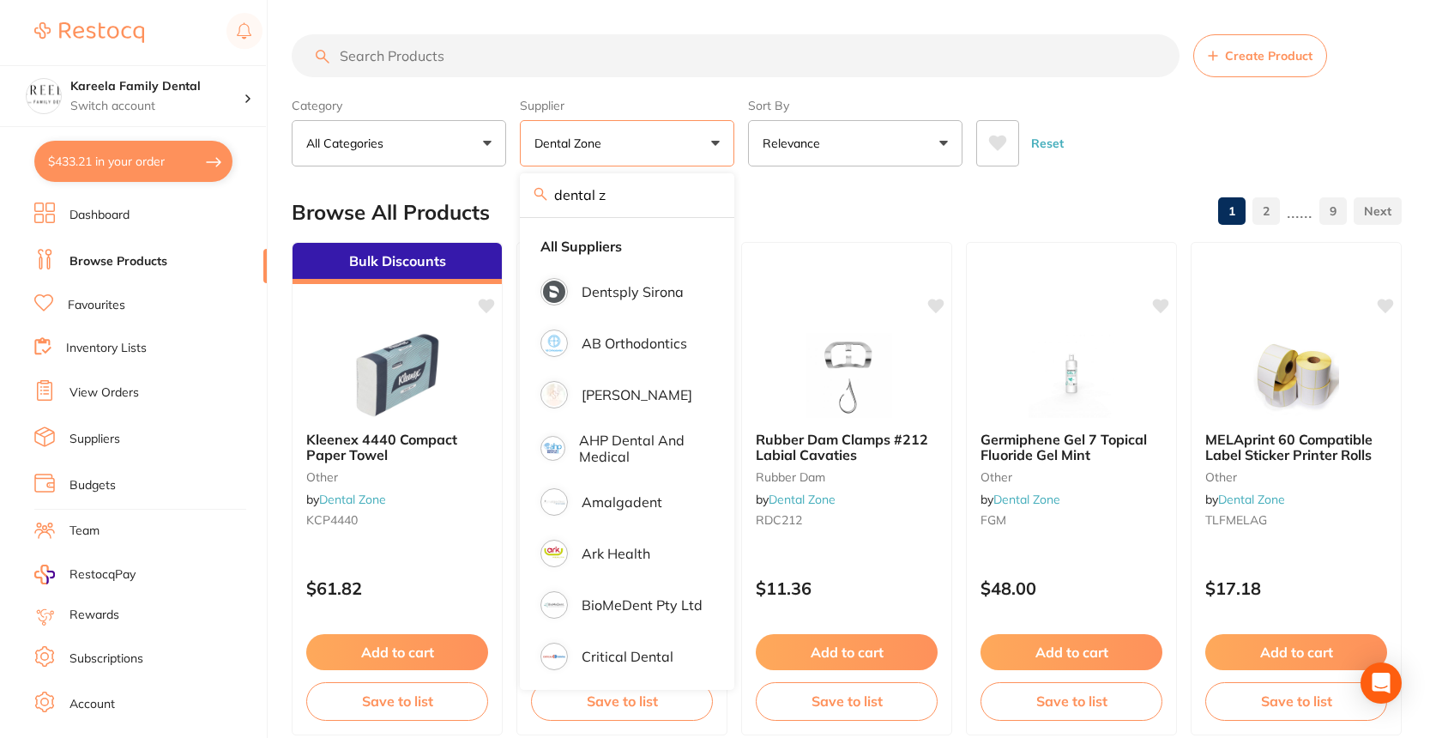
click at [458, 160] on button "All Categories" at bounding box center [399, 143] width 214 height 46
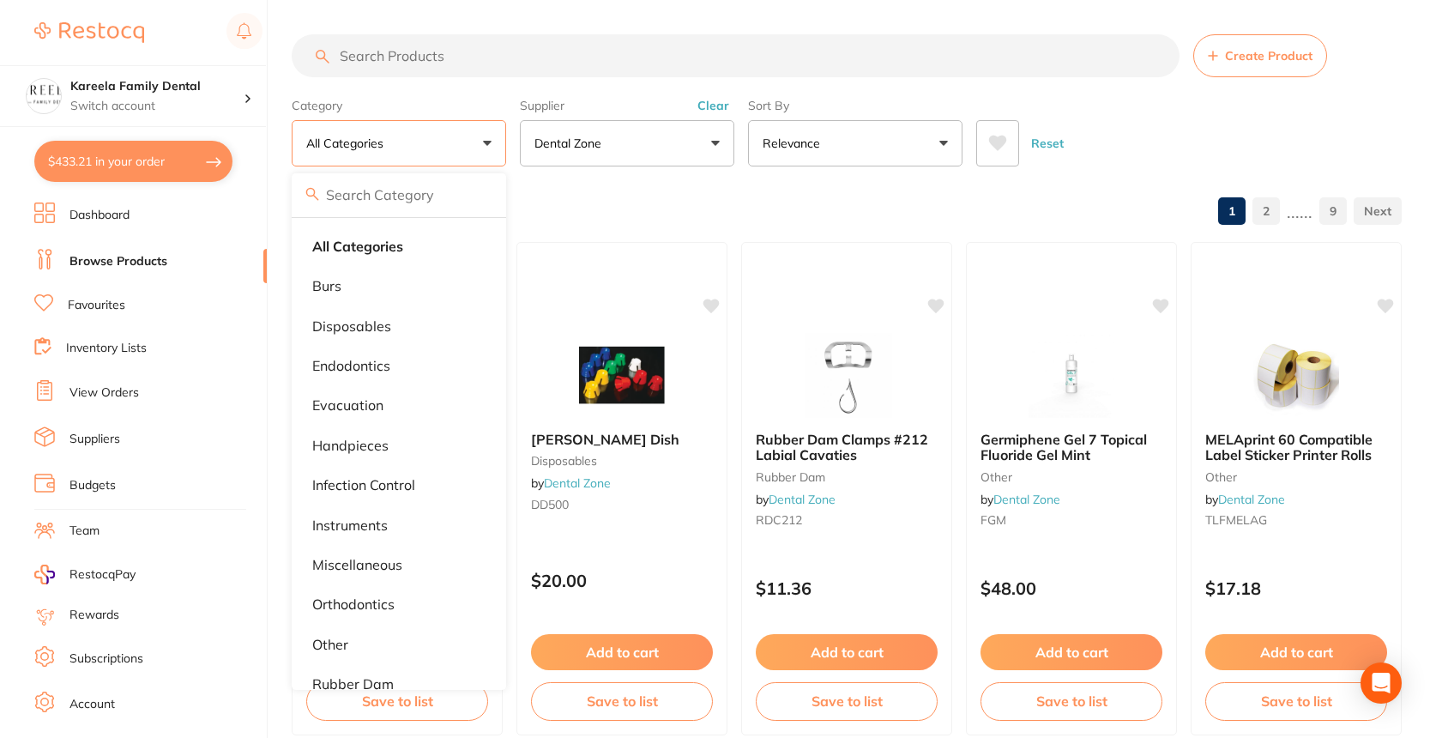
click at [458, 154] on button "All Categories" at bounding box center [399, 143] width 214 height 46
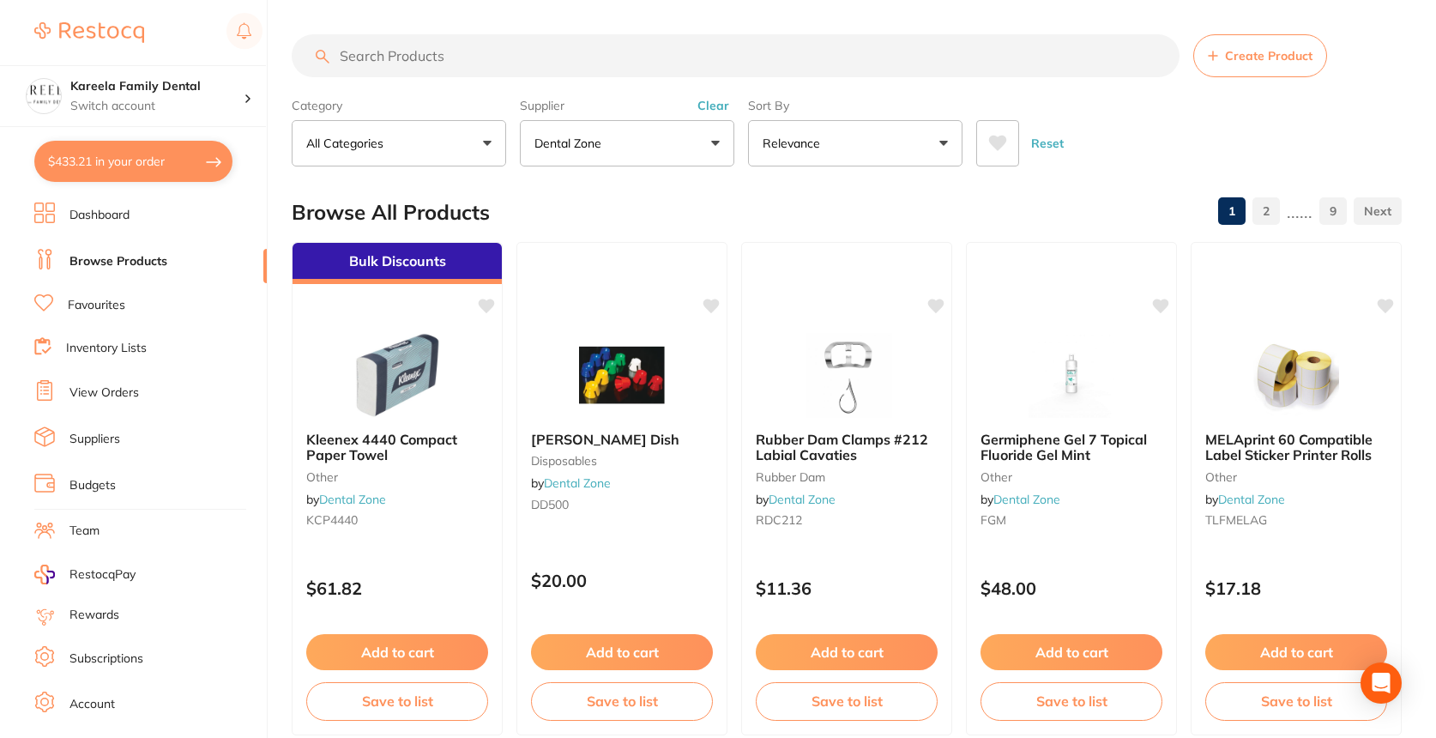
click at [480, 62] on input "search" at bounding box center [736, 55] width 888 height 43
type input "bevistocryl"
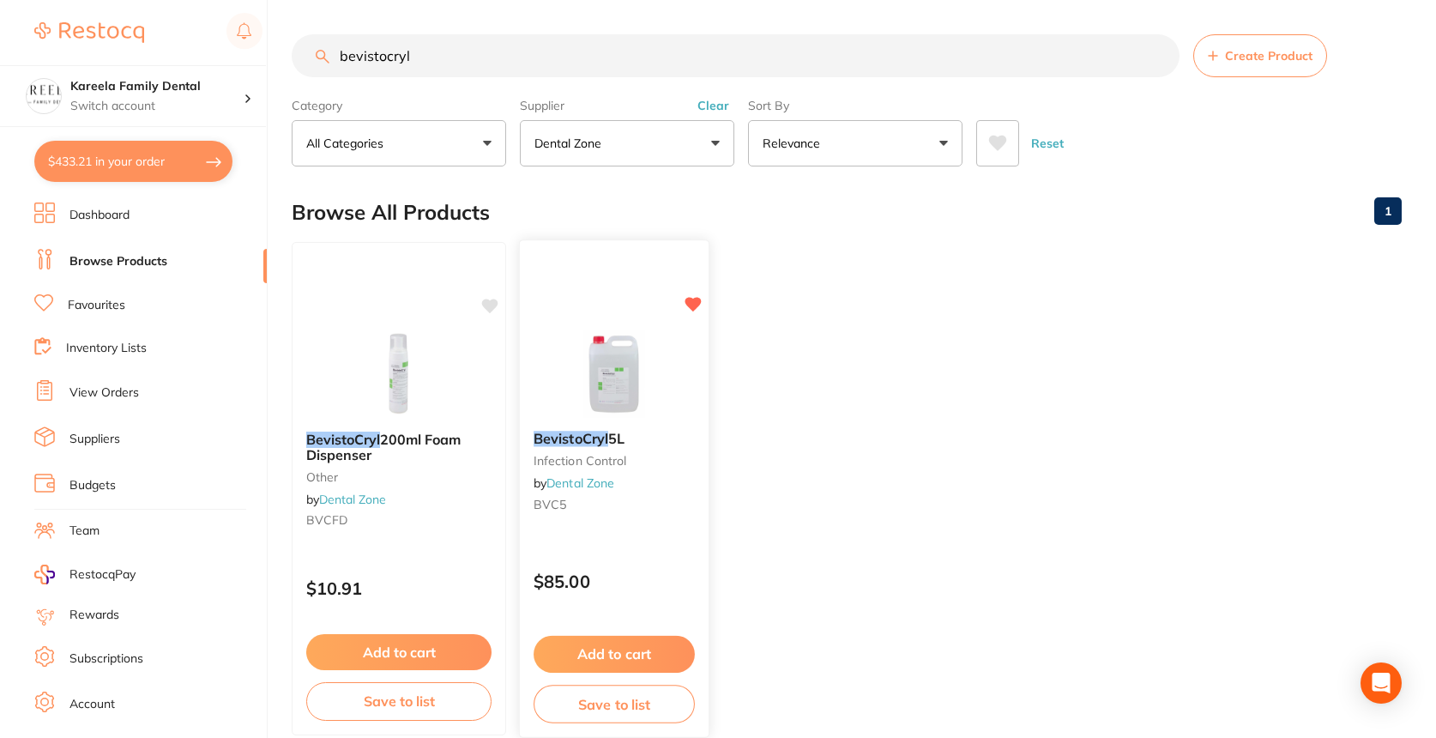
click at [651, 654] on button "Add to cart" at bounding box center [613, 654] width 161 height 37
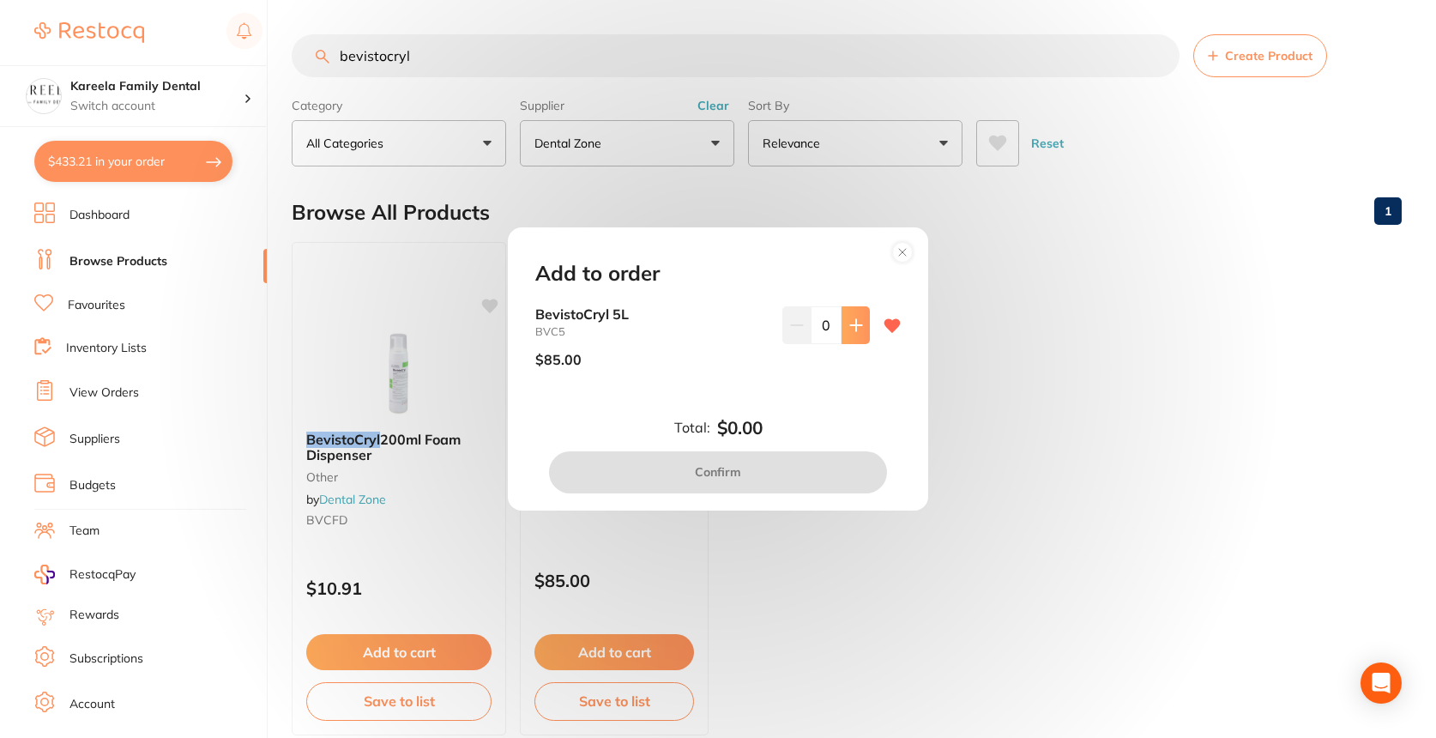
click at [856, 326] on icon at bounding box center [855, 325] width 11 height 11
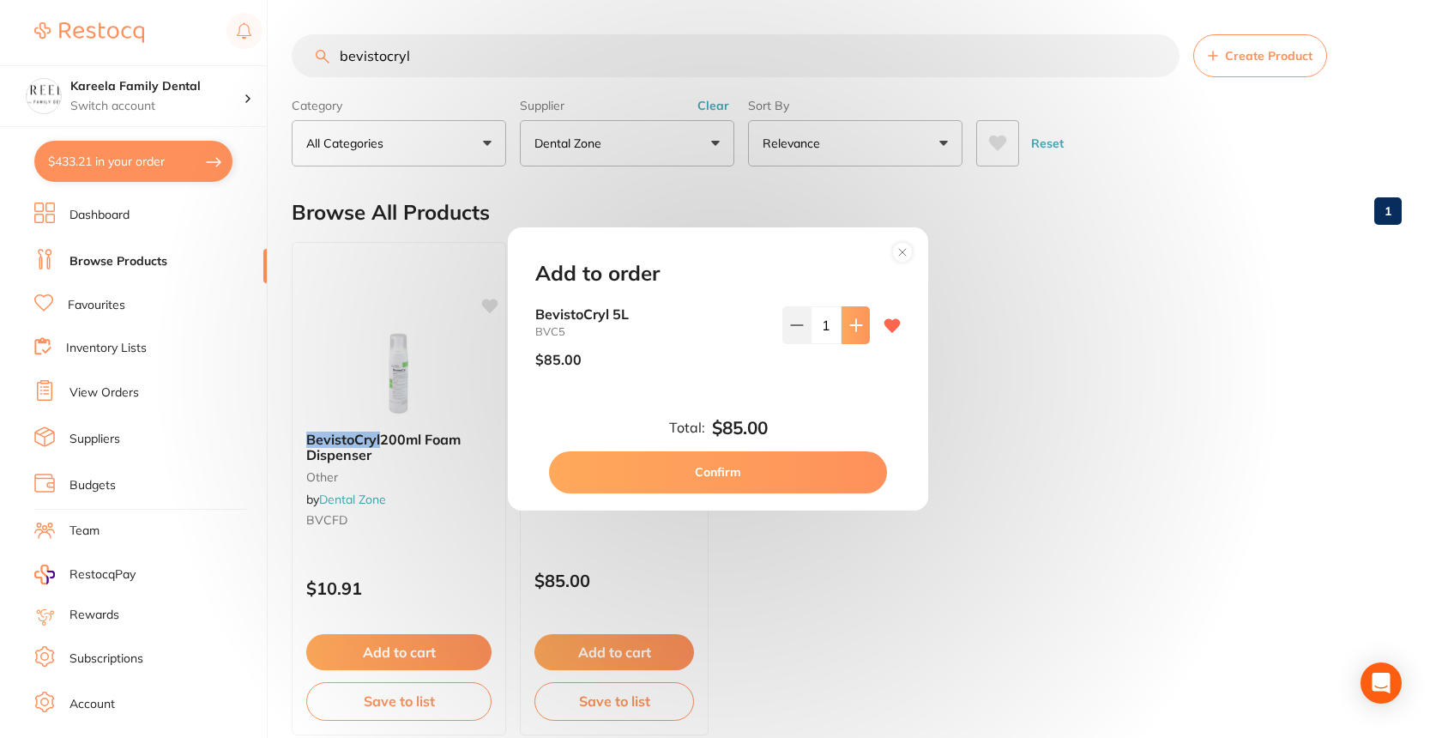
click at [856, 326] on icon at bounding box center [855, 325] width 11 height 11
type input "2"
click at [810, 448] on div "Total: $170.00 Confirm" at bounding box center [718, 455] width 407 height 75
click at [798, 470] on button "Confirm" at bounding box center [718, 471] width 338 height 41
checkbox input "true"
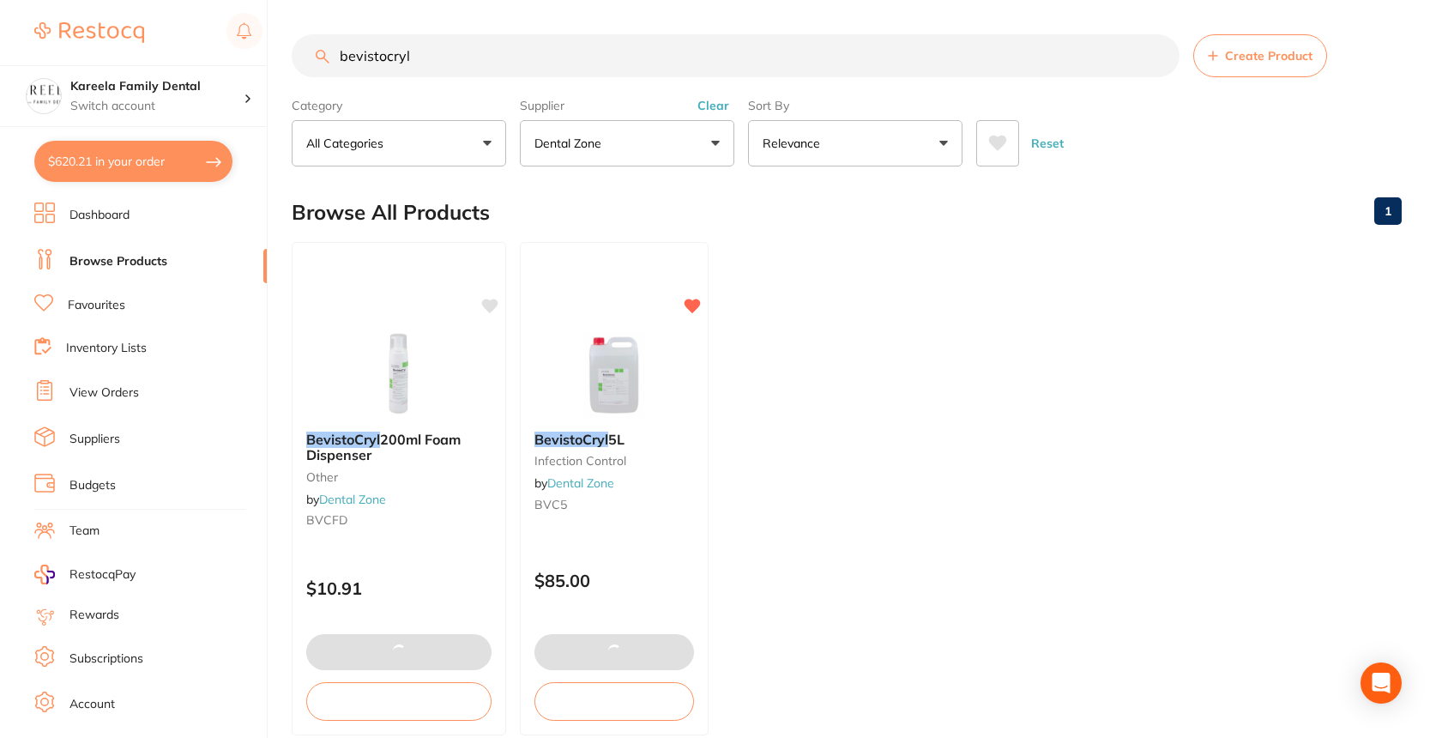
drag, startPoint x: 479, startPoint y: 61, endPoint x: 289, endPoint y: 60, distance: 189.5
click at [289, 60] on div "$620.21 Kareela Family Dental Switch account Kareela Family Dental $620.21 in y…" at bounding box center [718, 369] width 1436 height 738
type textarea "hey guys, please can i have the 2L tablets not the 0.7L A-Dec ICX"
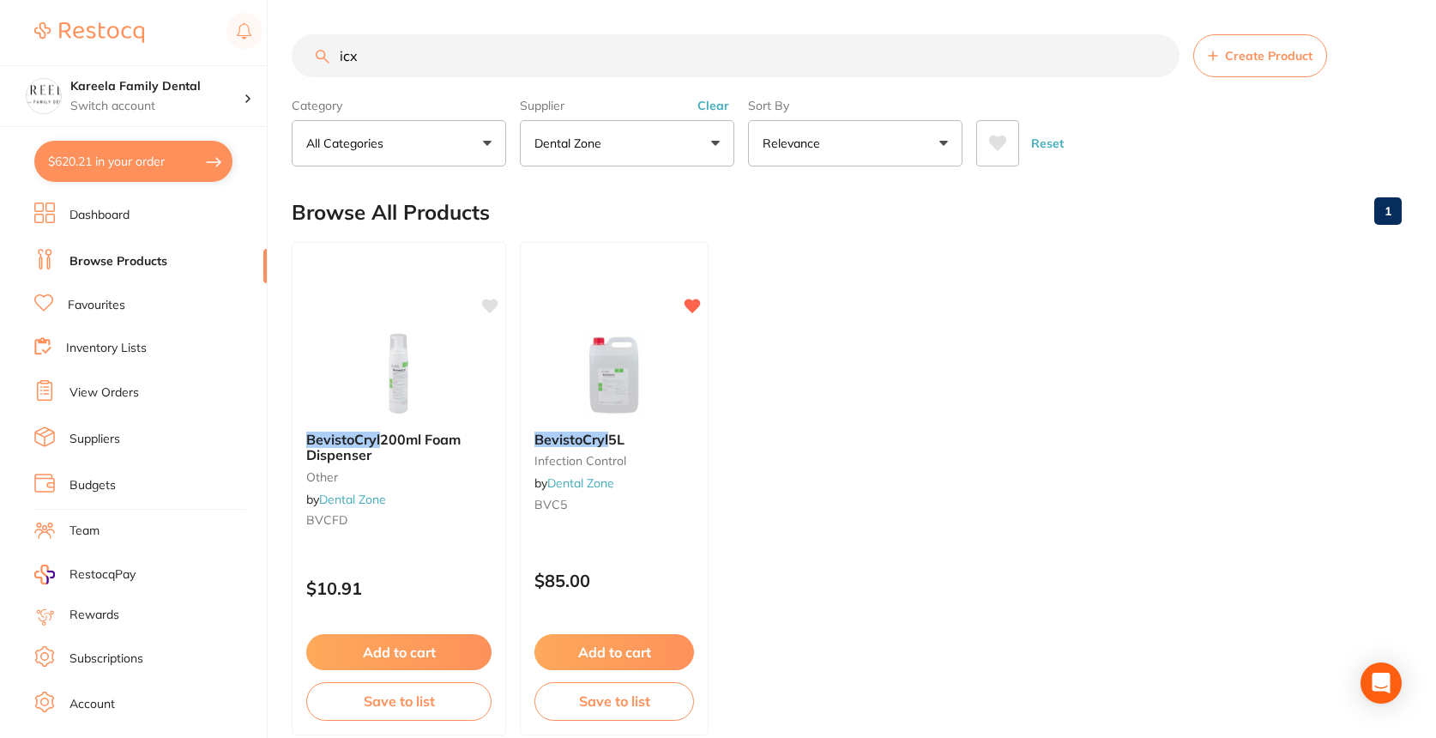
type input "icx"
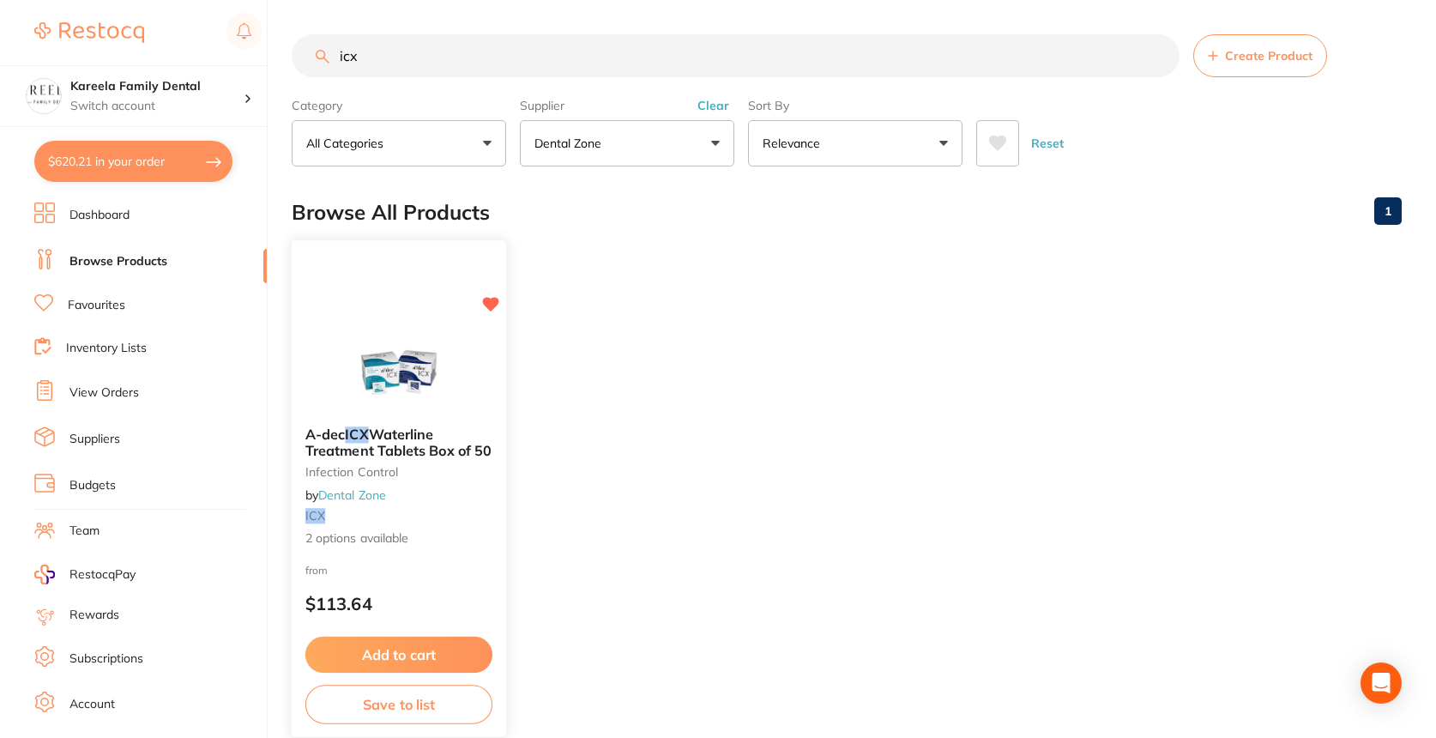
click at [425, 645] on button "Add to cart" at bounding box center [398, 654] width 187 height 37
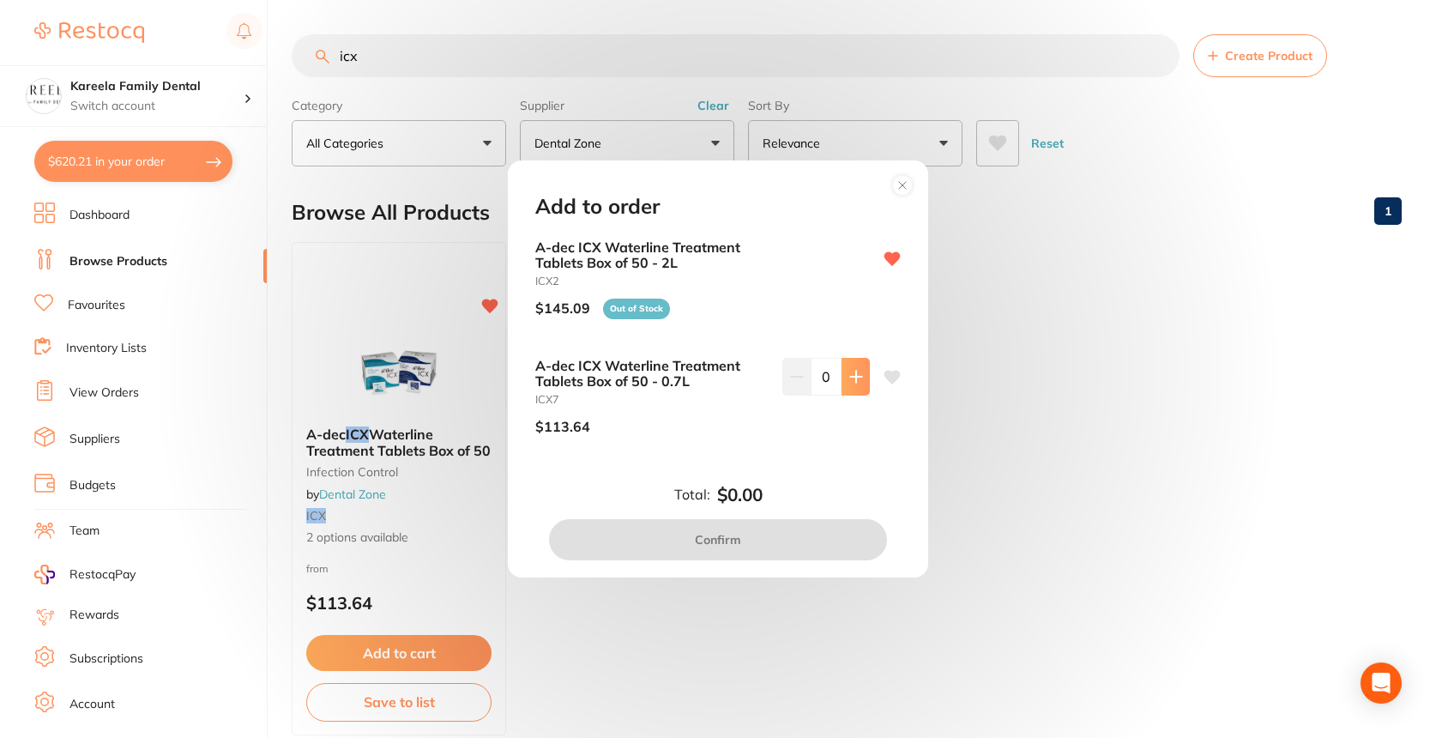
click at [854, 383] on icon at bounding box center [856, 377] width 14 height 14
type input "1"
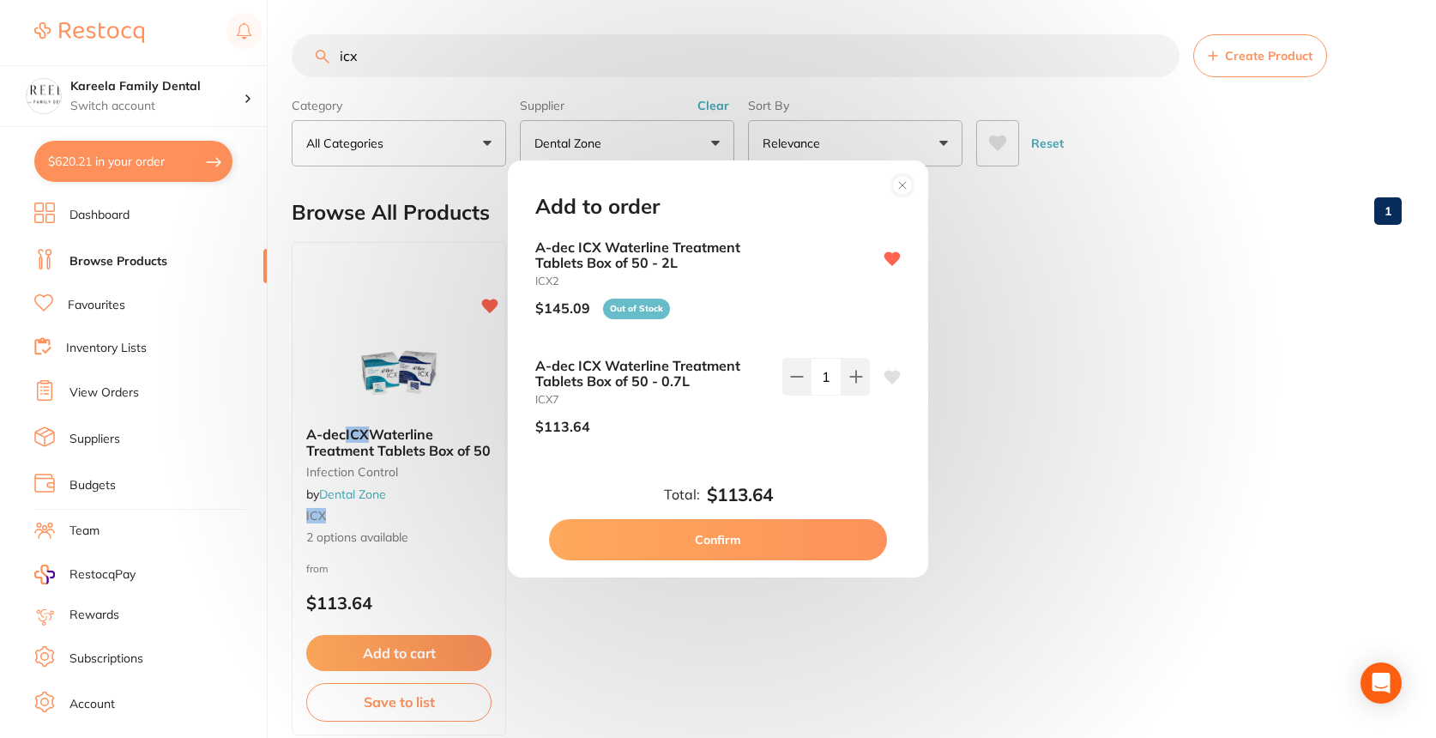
click at [732, 544] on button "Confirm" at bounding box center [718, 539] width 338 height 41
checkbox input "false"
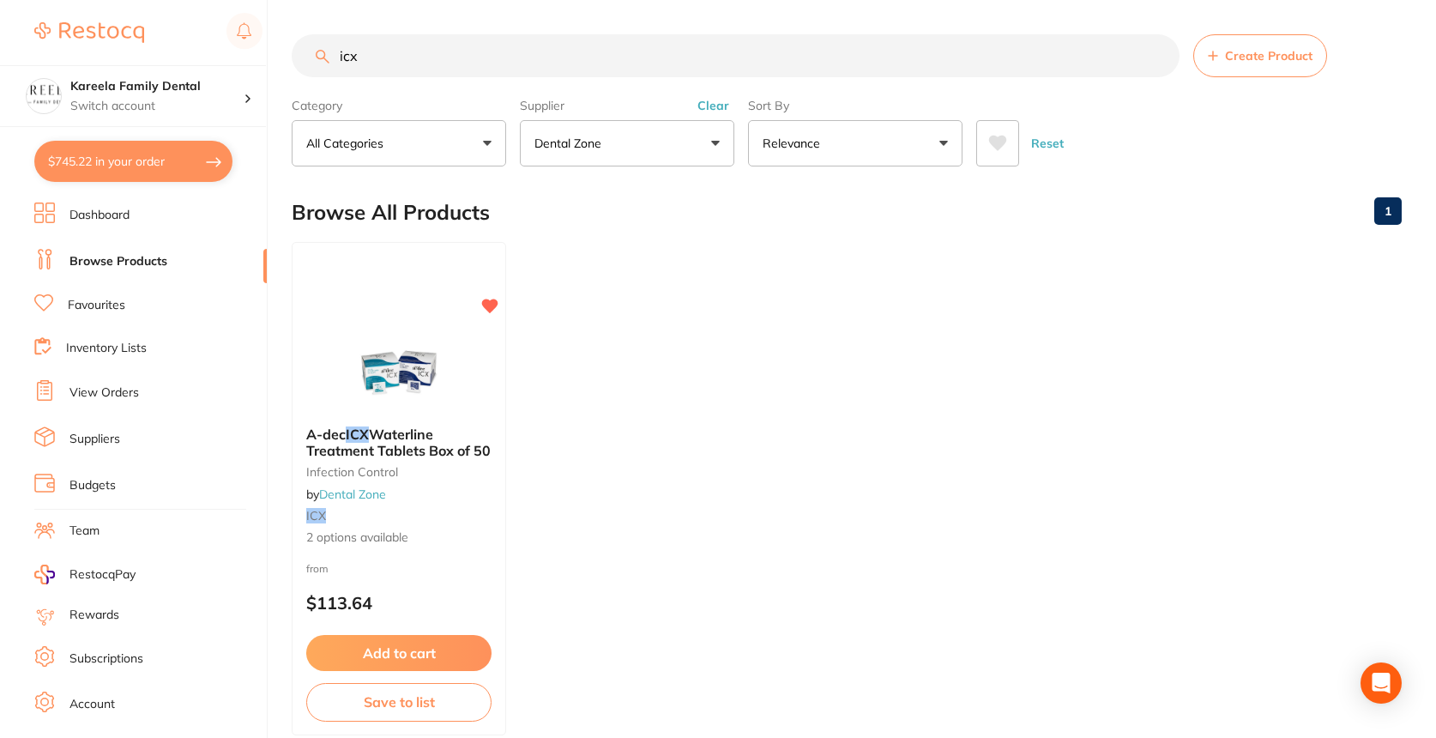
drag, startPoint x: 477, startPoint y: 64, endPoint x: 206, endPoint y: 46, distance: 271.6
click at [206, 46] on div "$745.22 Kareela Family Dental Switch account Kareela Family Dental $745.22 in y…" at bounding box center [718, 369] width 1436 height 738
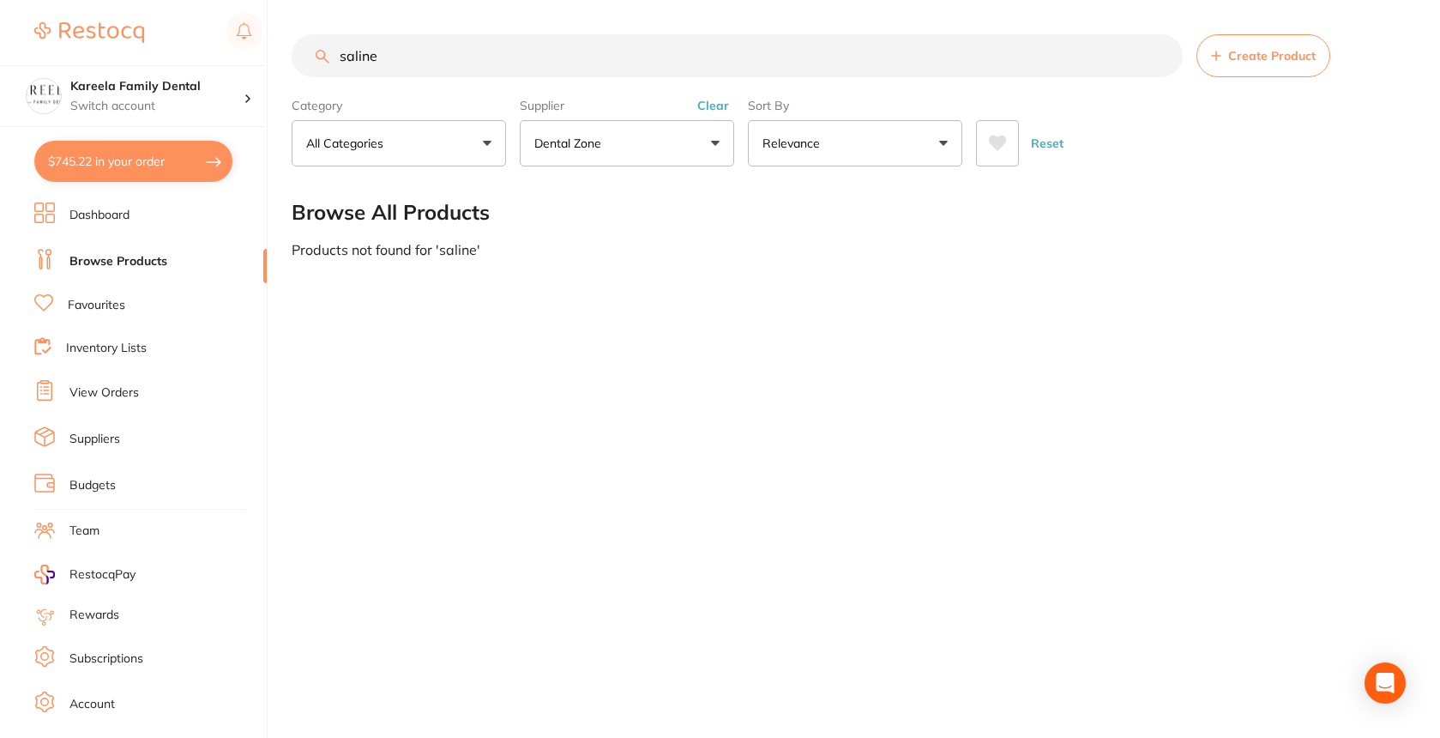
click at [434, 53] on input "saline" at bounding box center [737, 55] width 891 height 43
type input "s"
type input "l"
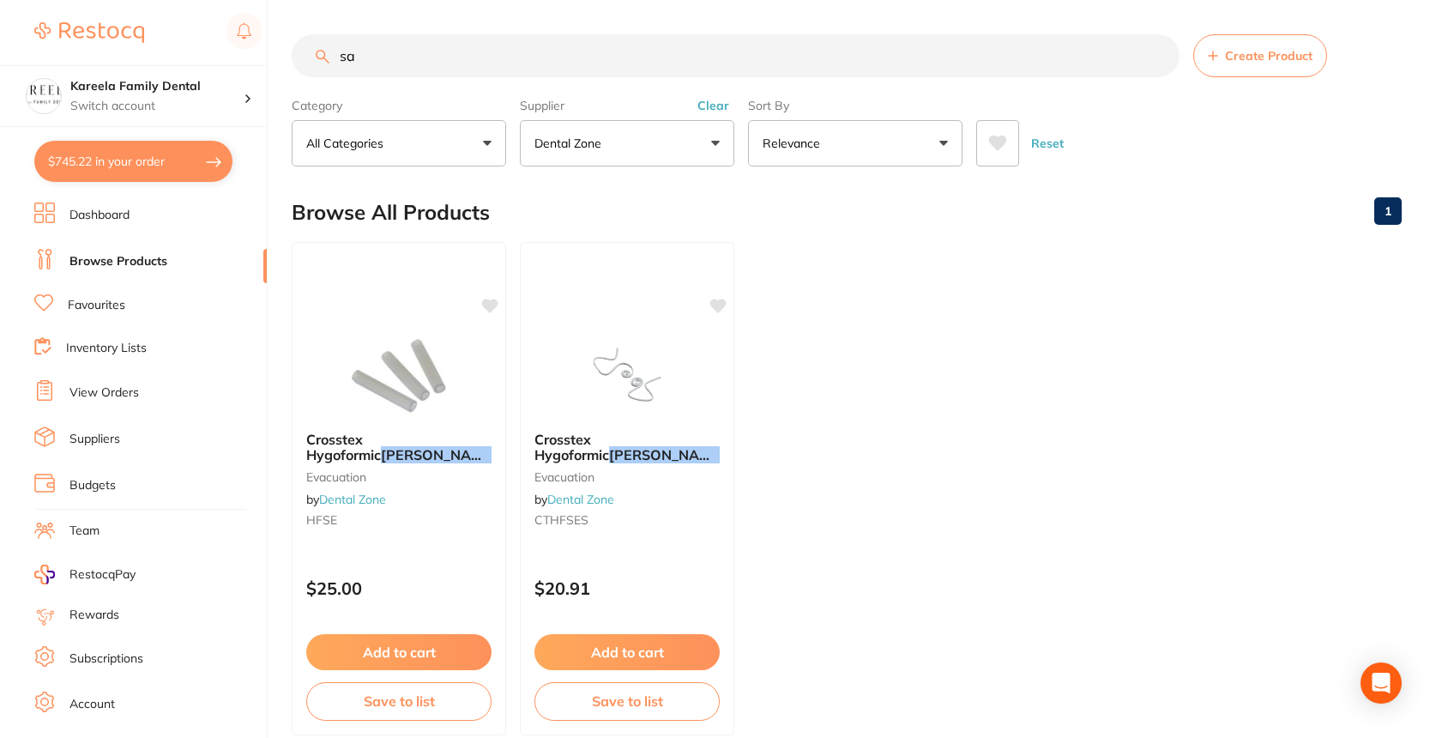
type input "s"
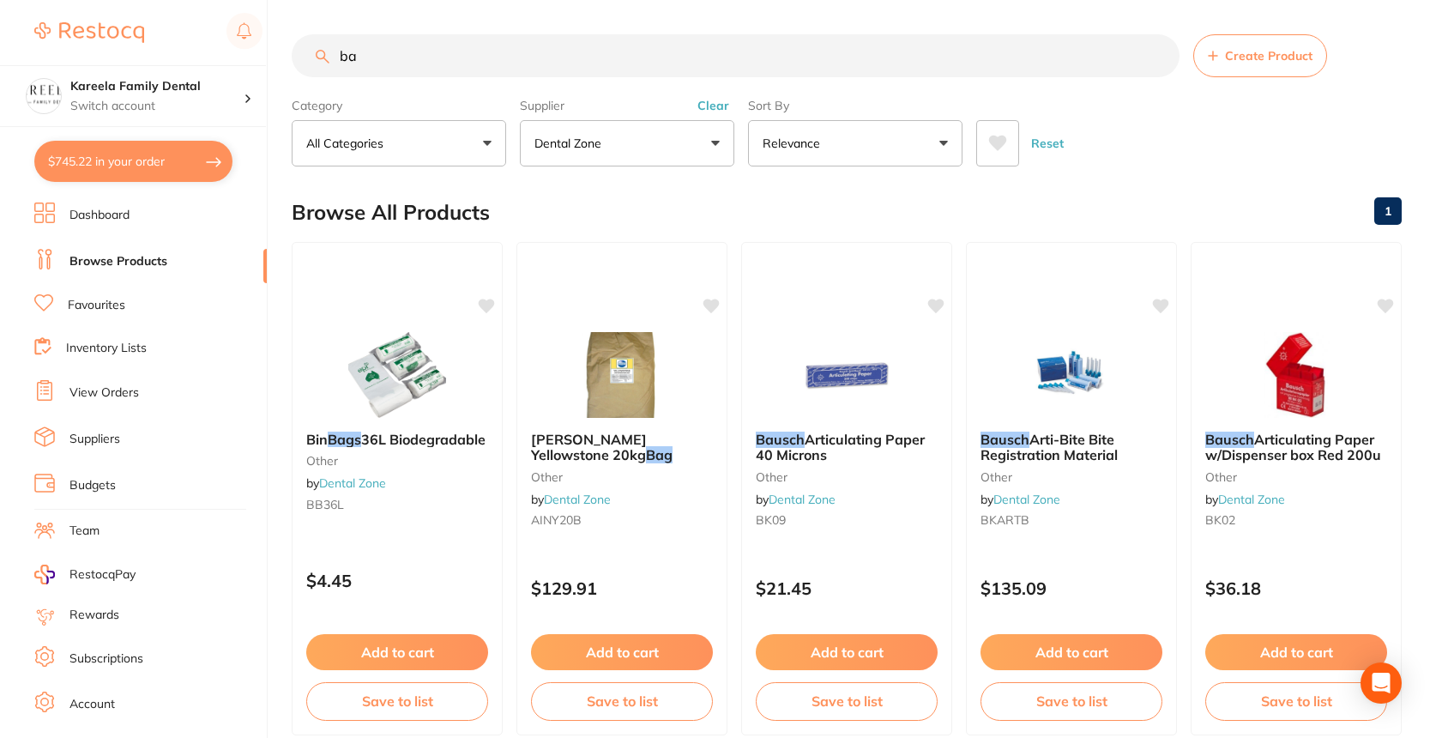
type input "b"
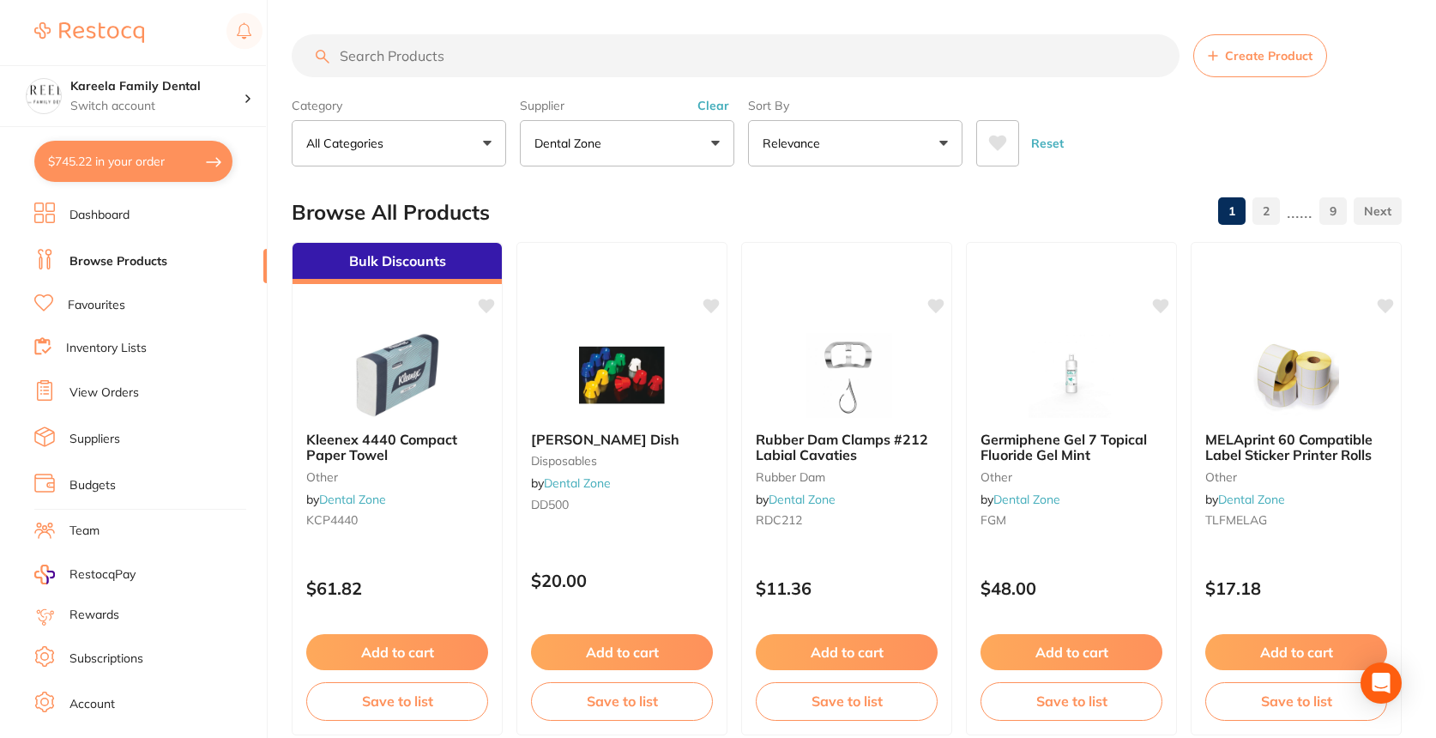
drag, startPoint x: 696, startPoint y: 130, endPoint x: 714, endPoint y: 110, distance: 26.1
click at [696, 130] on button "Dental Zone" at bounding box center [627, 143] width 214 height 46
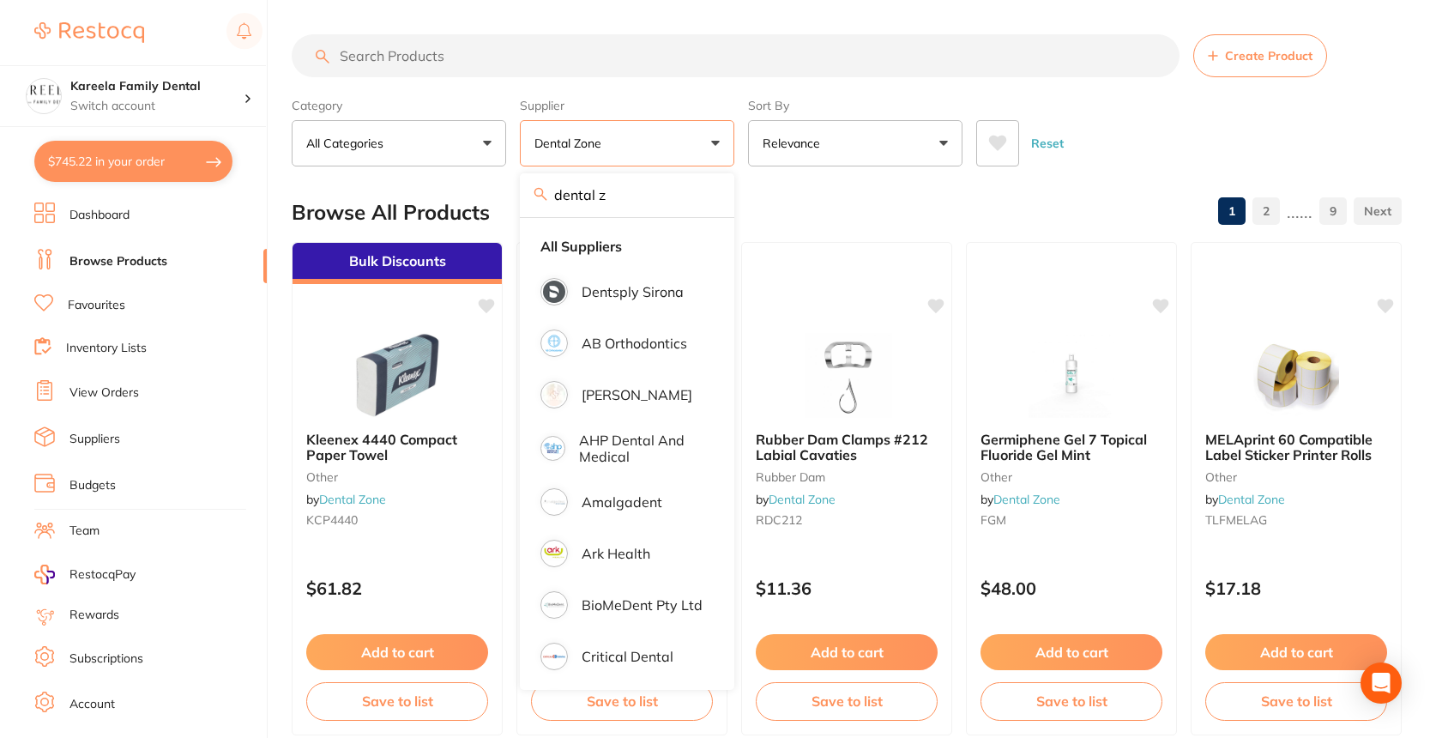
click at [714, 110] on label "Supplier" at bounding box center [627, 105] width 214 height 15
click at [556, 61] on input "search" at bounding box center [736, 55] width 888 height 43
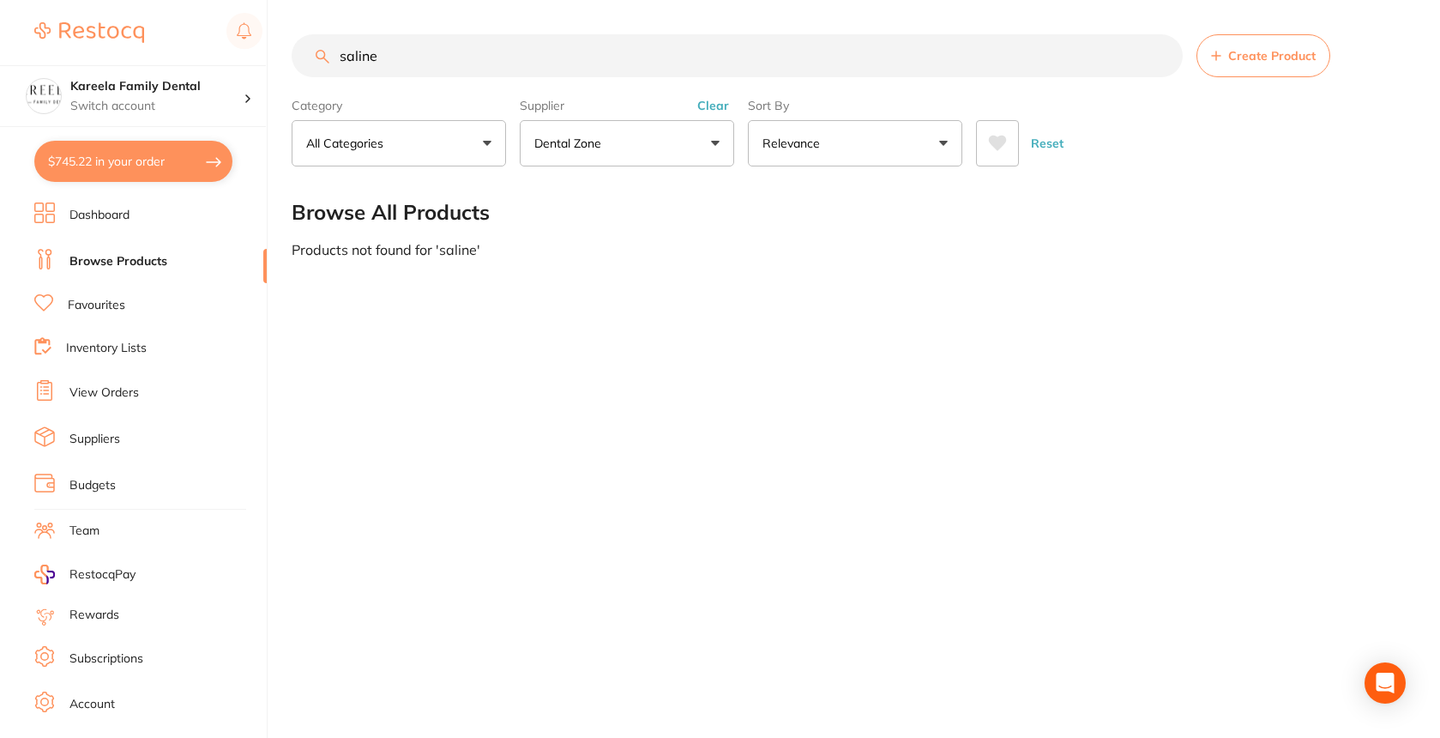
drag, startPoint x: 419, startPoint y: 59, endPoint x: 280, endPoint y: 52, distance: 139.1
click at [280, 52] on div "$745.22 Kareela Family Dental Switch account Kareela Family Dental $745.22 in y…" at bounding box center [720, 369] width 1440 height 738
drag, startPoint x: 399, startPoint y: 63, endPoint x: 218, endPoint y: 47, distance: 181.7
click at [218, 47] on div "$745.22 Kareela Family Dental Switch account Kareela Family Dental $745.22 in y…" at bounding box center [720, 369] width 1440 height 738
type input "500ml"
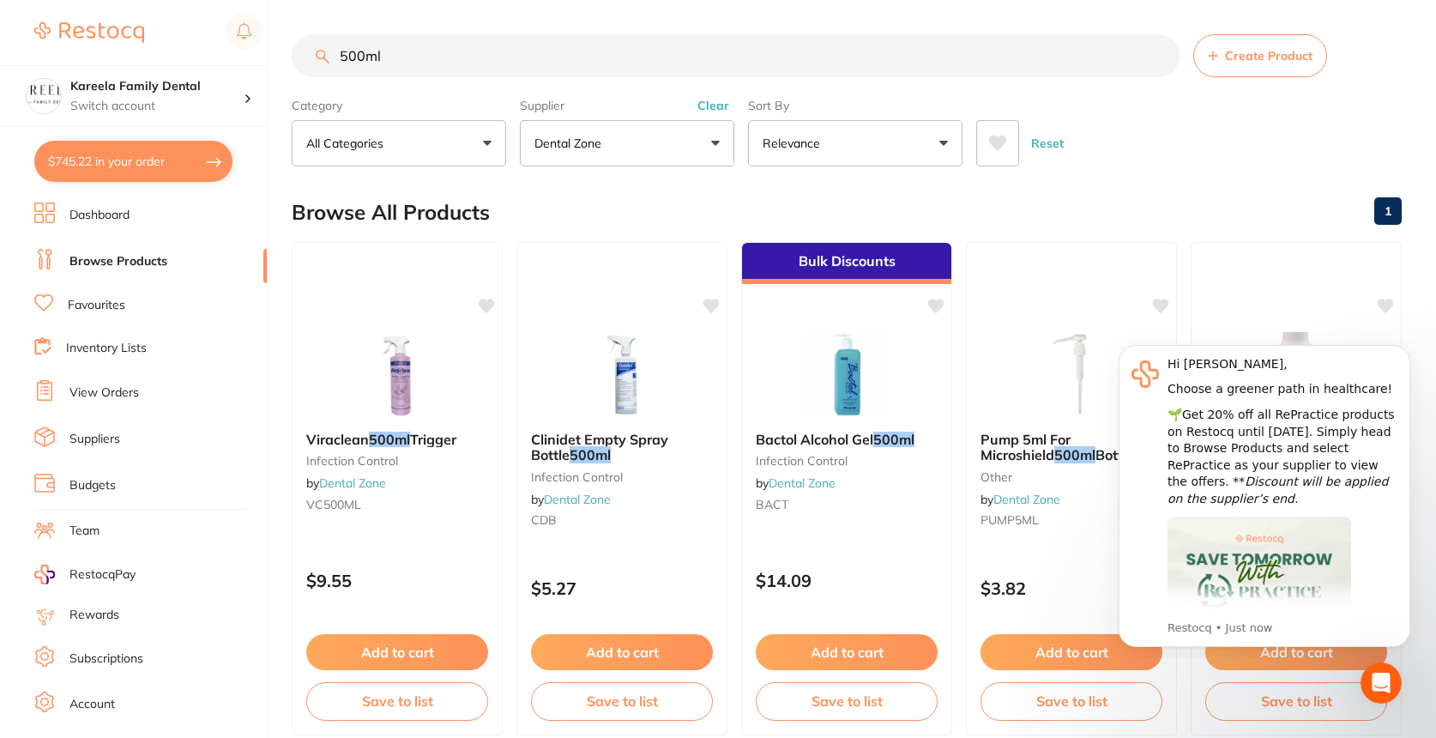
click at [165, 178] on button "$745.22 in your order" at bounding box center [133, 161] width 198 height 41
checkbox input "true"
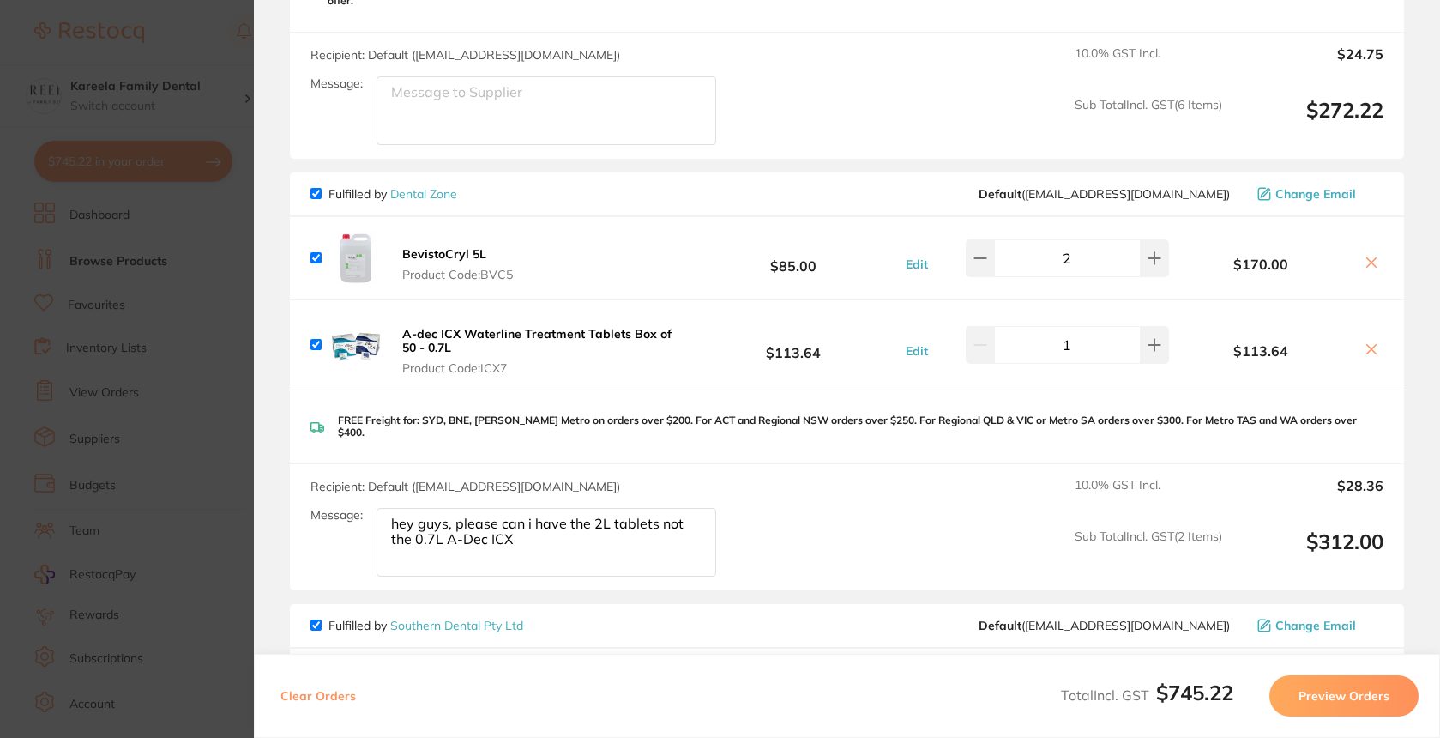
scroll to position [817, 0]
click at [605, 532] on textarea "hey guys, please can i have the 2L tablets not the 0.7L A-Dec ICX" at bounding box center [546, 541] width 340 height 69
paste textarea "please add on 5x 500ml saline bags please!!"
type textarea "hey guys, please can i have the 2L tablets not the 0.7L A-Dec ICX and please ad…"
click at [843, 546] on div "Recipient: Default ( hello@dentalzone.com.au ) Message: hey guys, please can i …" at bounding box center [847, 526] width 1114 height 126
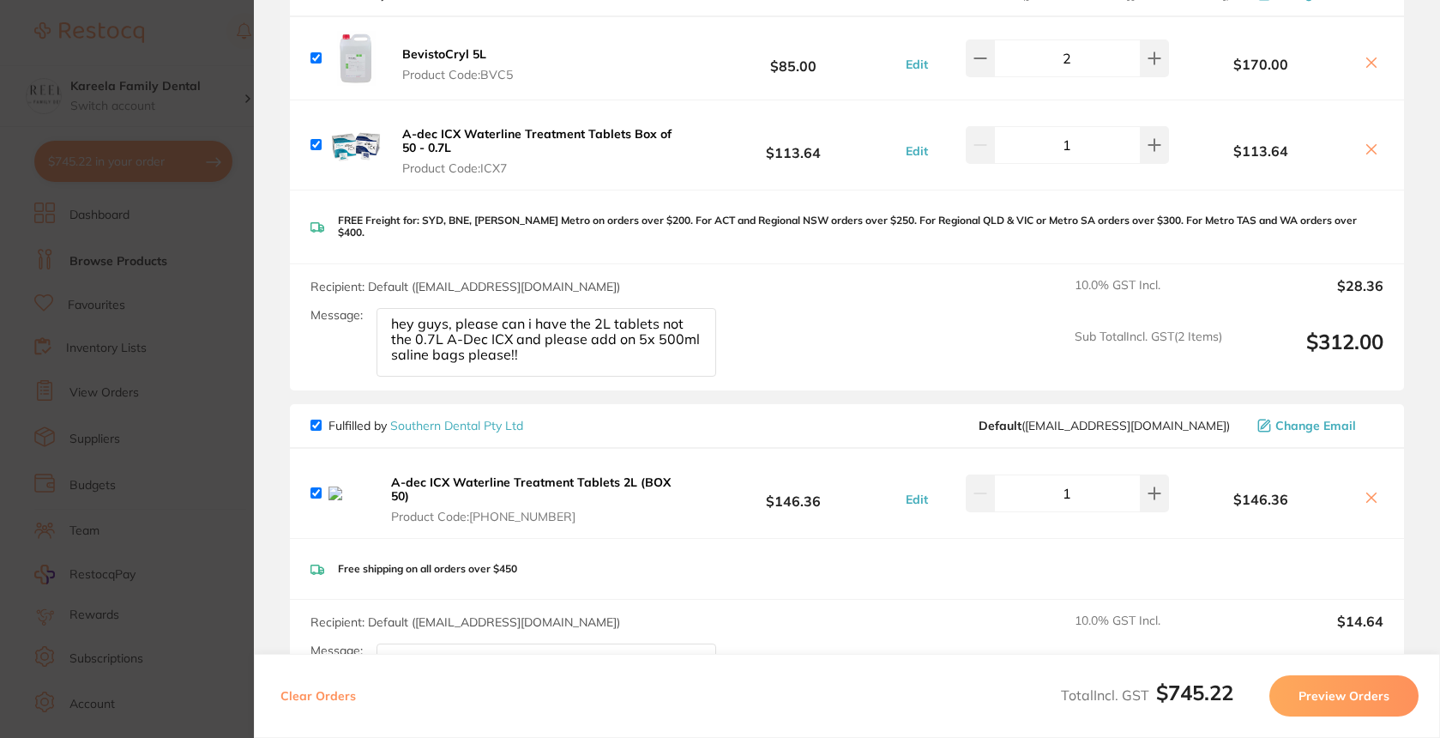
scroll to position [1082, 0]
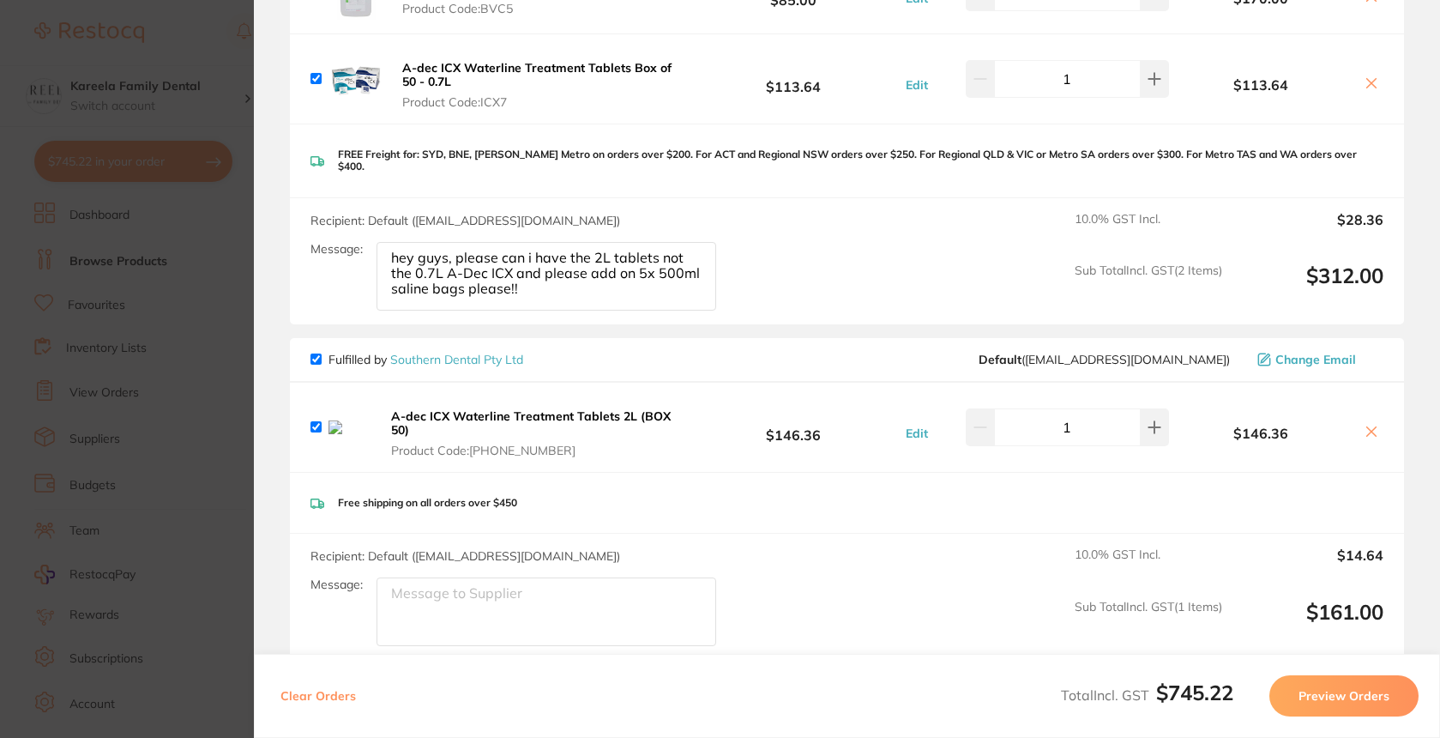
click at [1364, 425] on icon at bounding box center [1371, 432] width 14 height 14
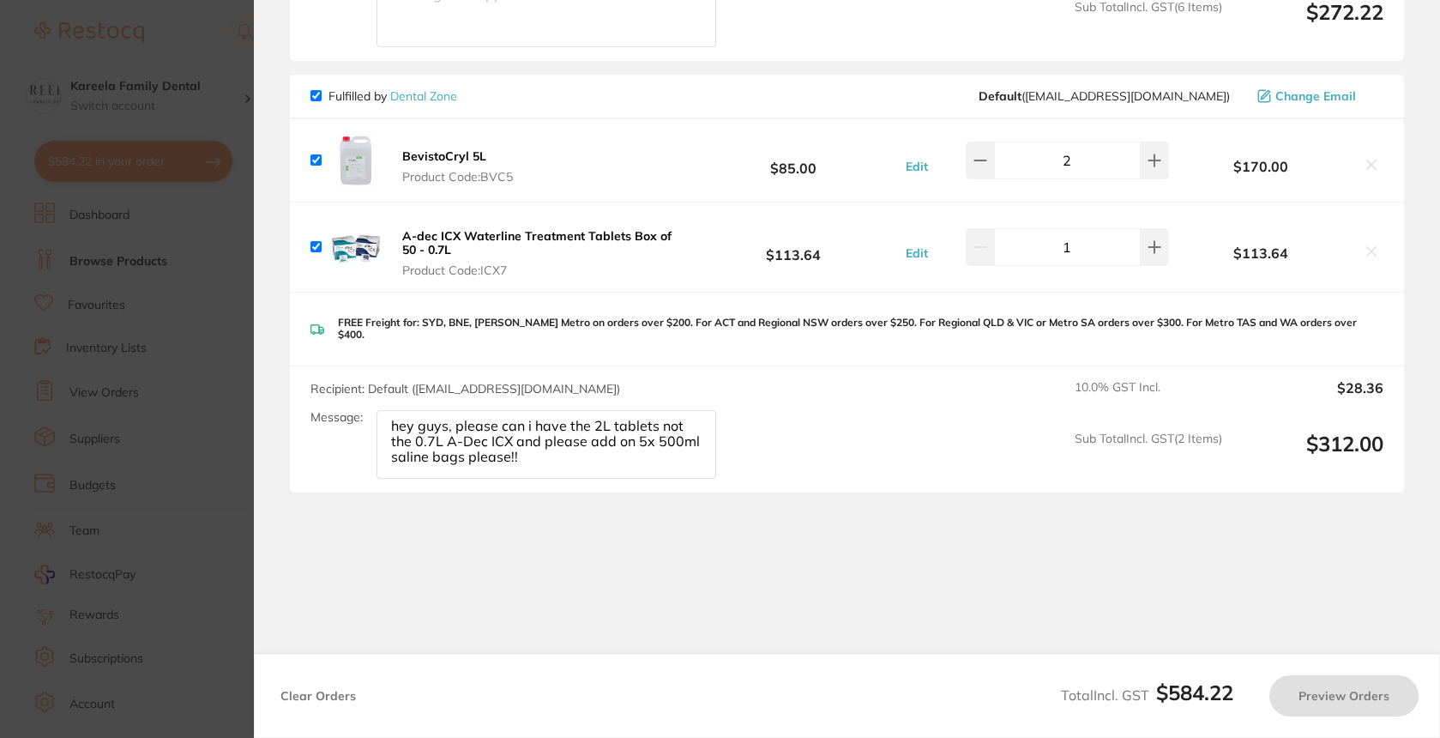
checkbox input "true"
click at [170, 510] on section "Update RRP Set your pre negotiated price for this item. Item Agreed RRP (excl. …" at bounding box center [720, 369] width 1440 height 738
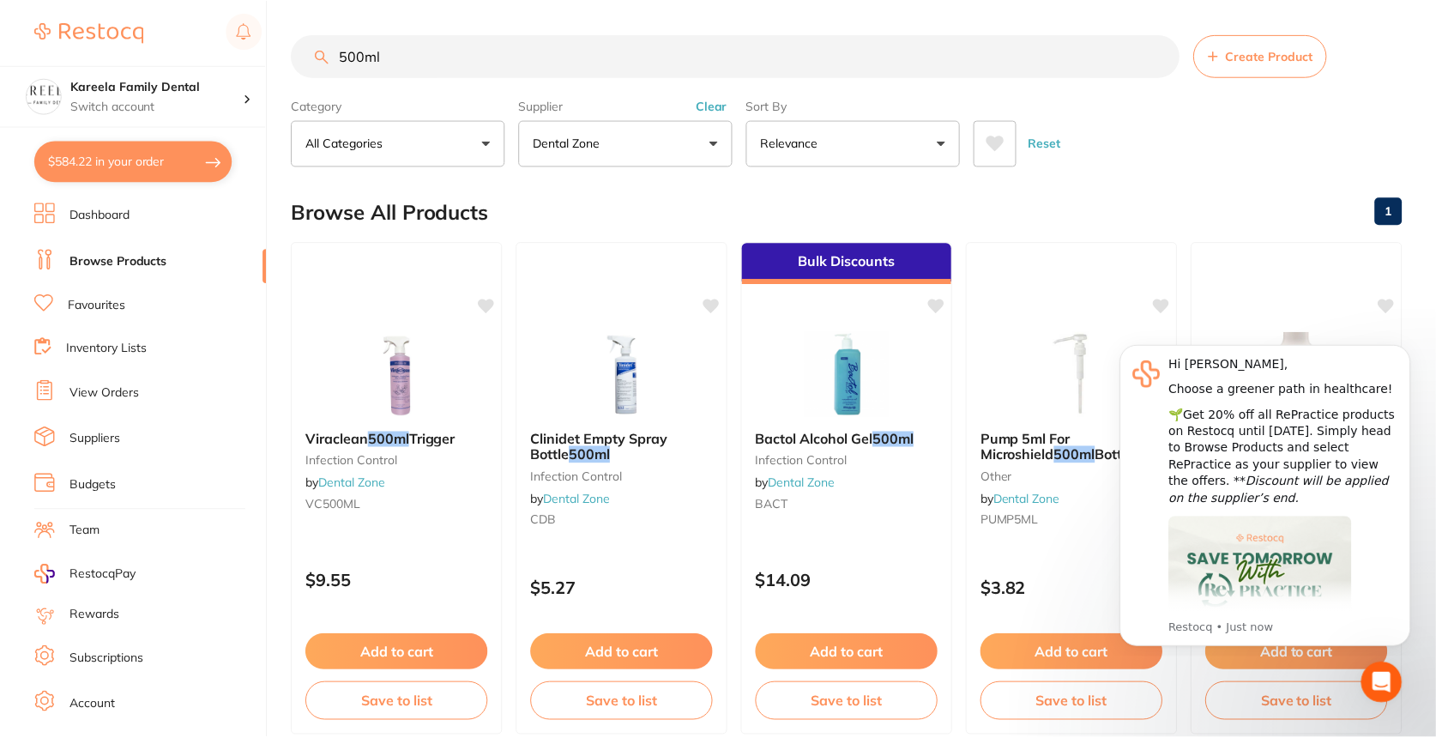
scroll to position [30, 0]
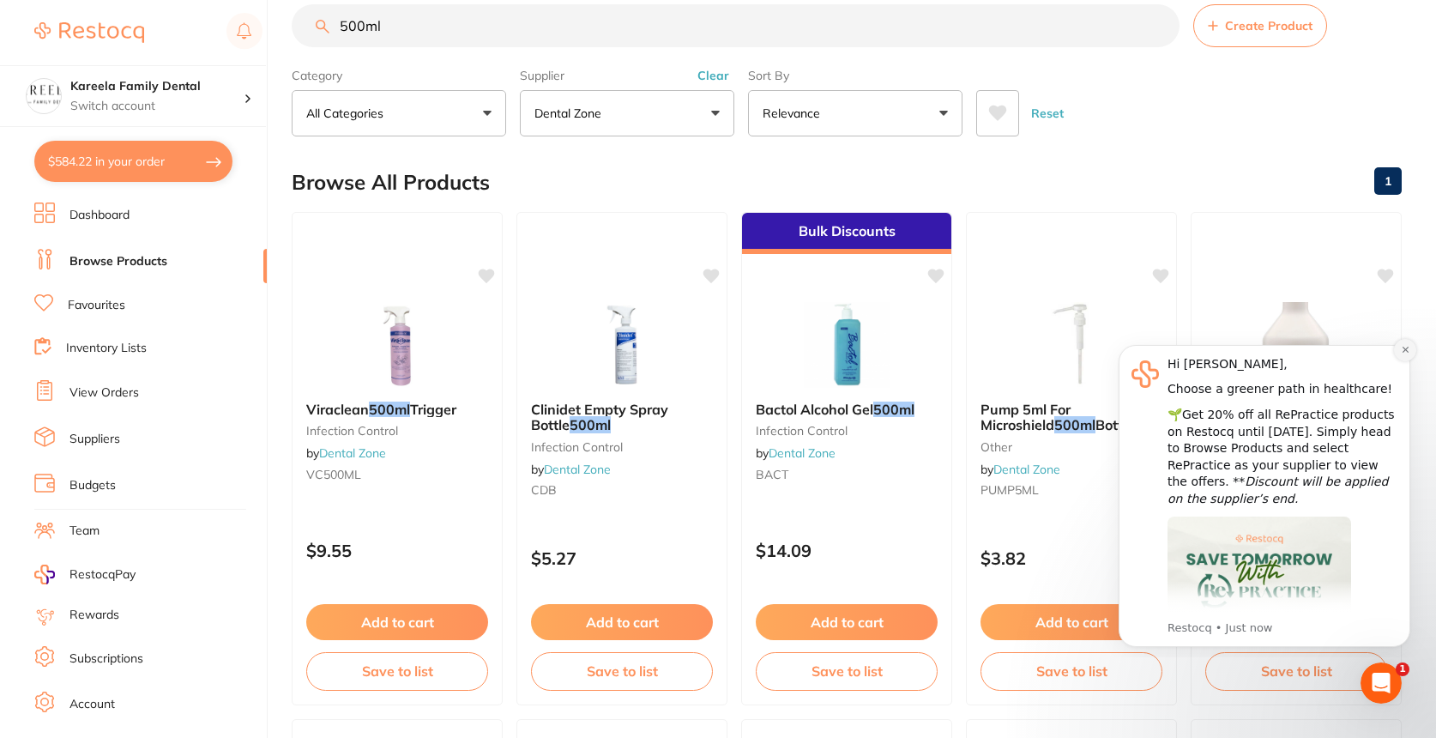
click at [1407, 348] on icon "Dismiss notification" at bounding box center [1405, 349] width 9 height 9
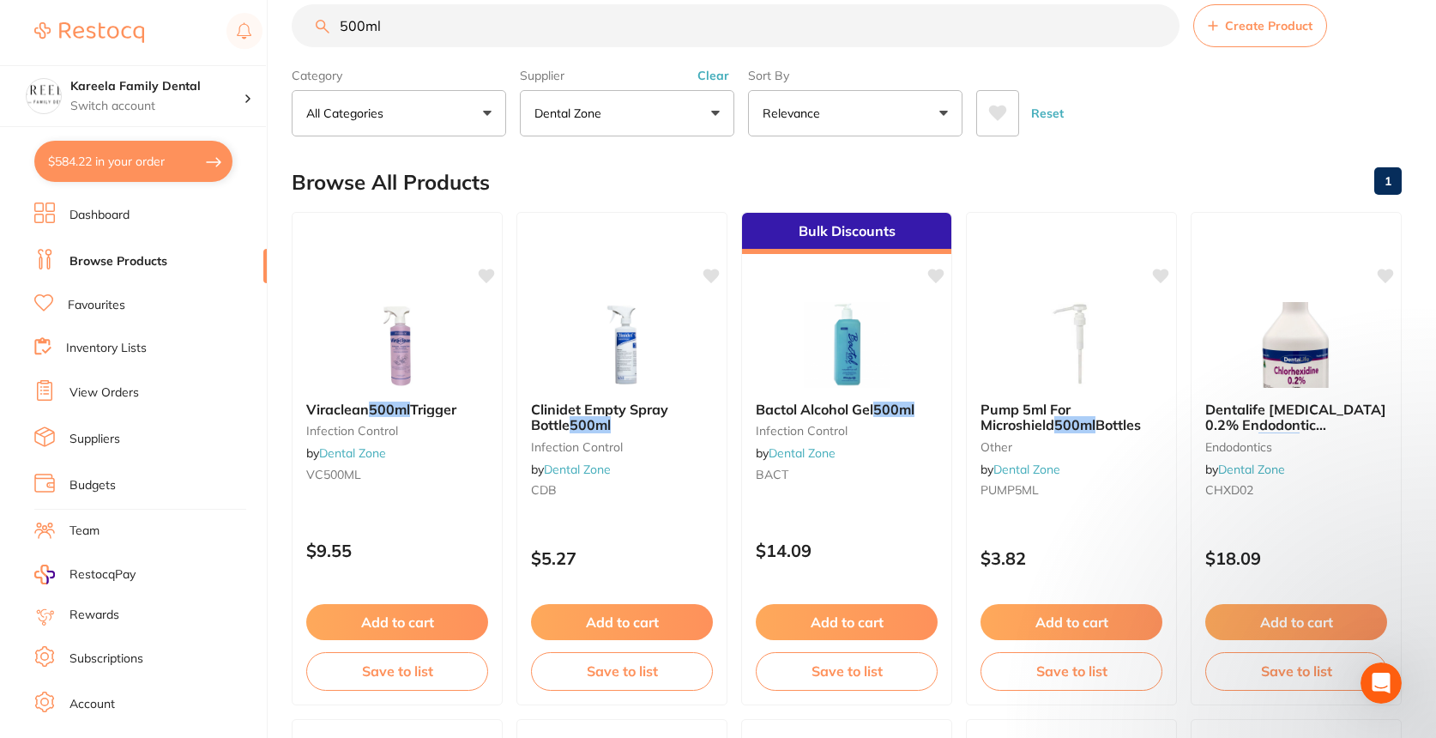
click at [648, 47] on input "500ml" at bounding box center [736, 25] width 888 height 43
type input "5"
type input "fluoride"
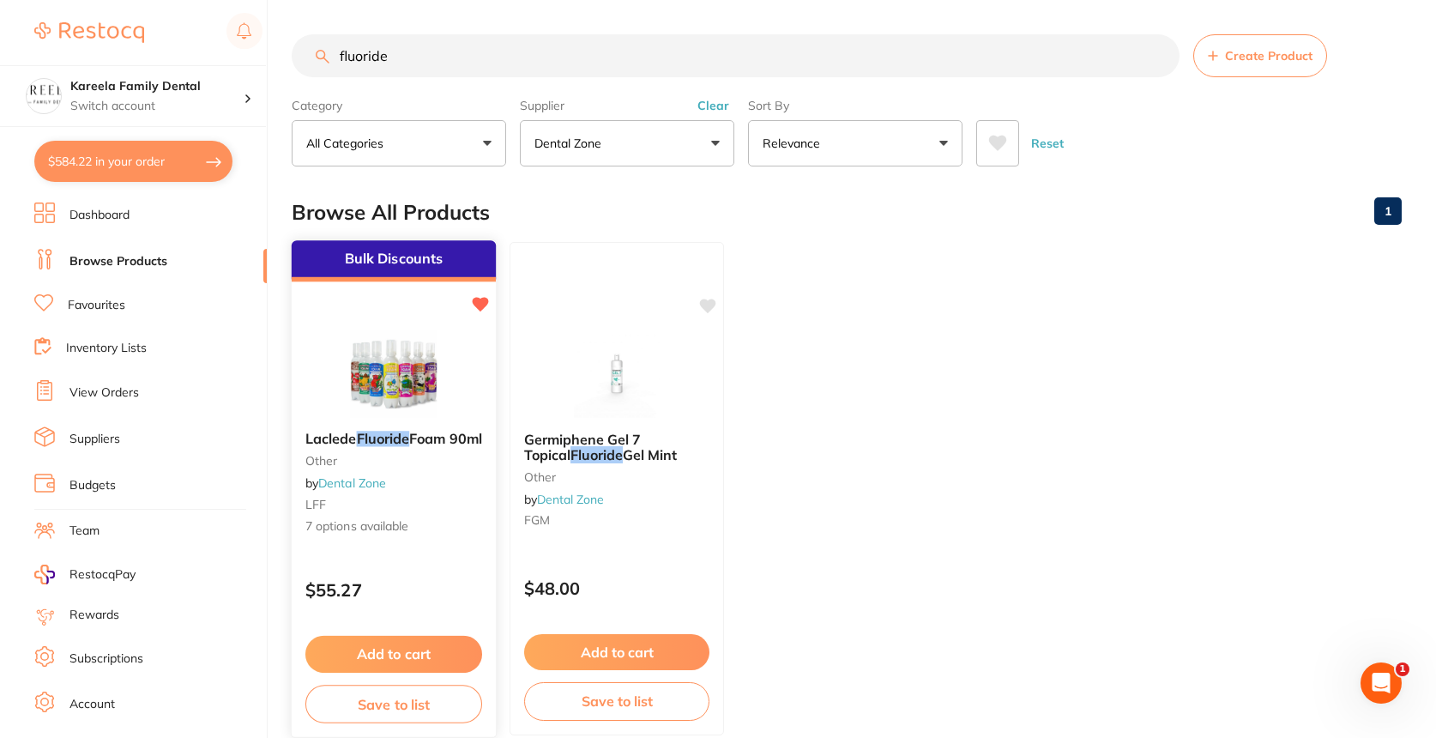
scroll to position [0, 0]
click at [414, 661] on button "Add to cart" at bounding box center [393, 654] width 177 height 37
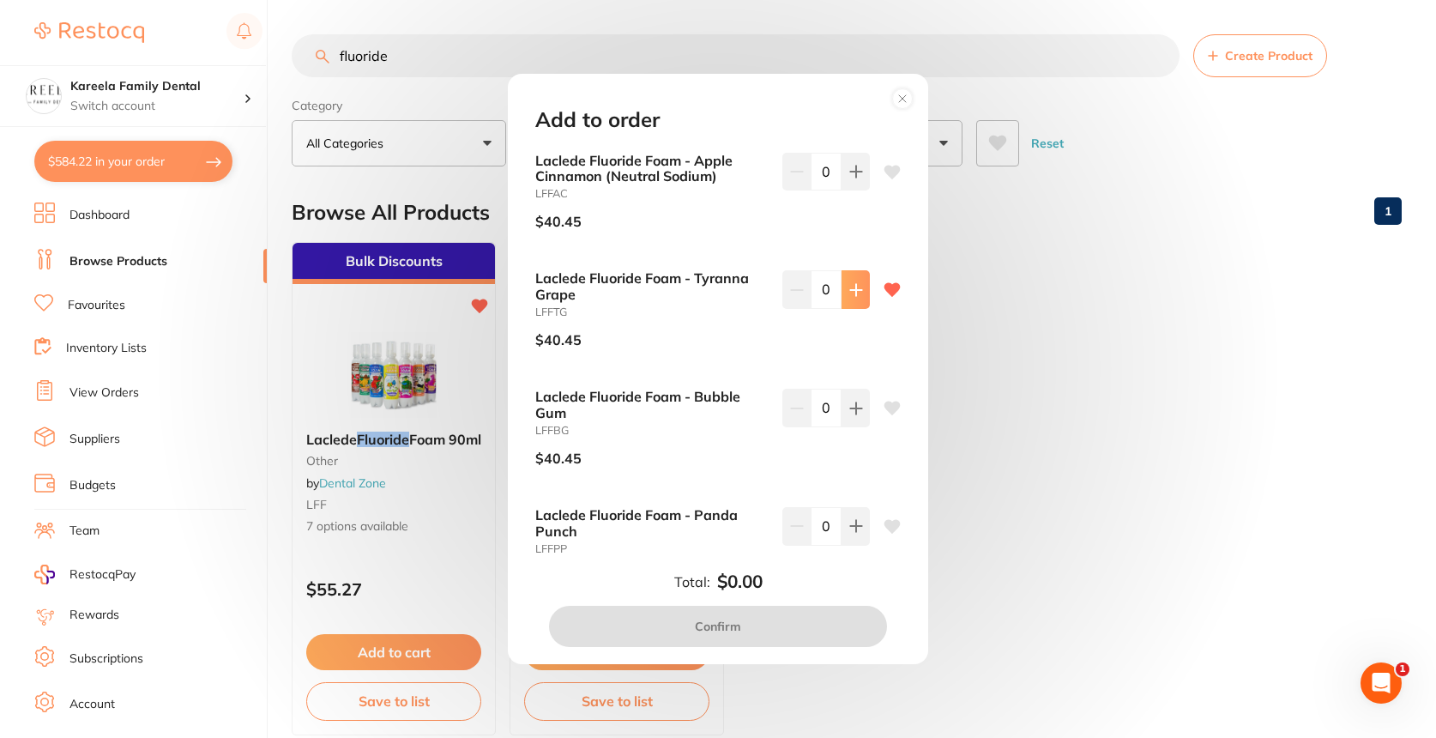
click at [858, 290] on button at bounding box center [855, 289] width 28 height 38
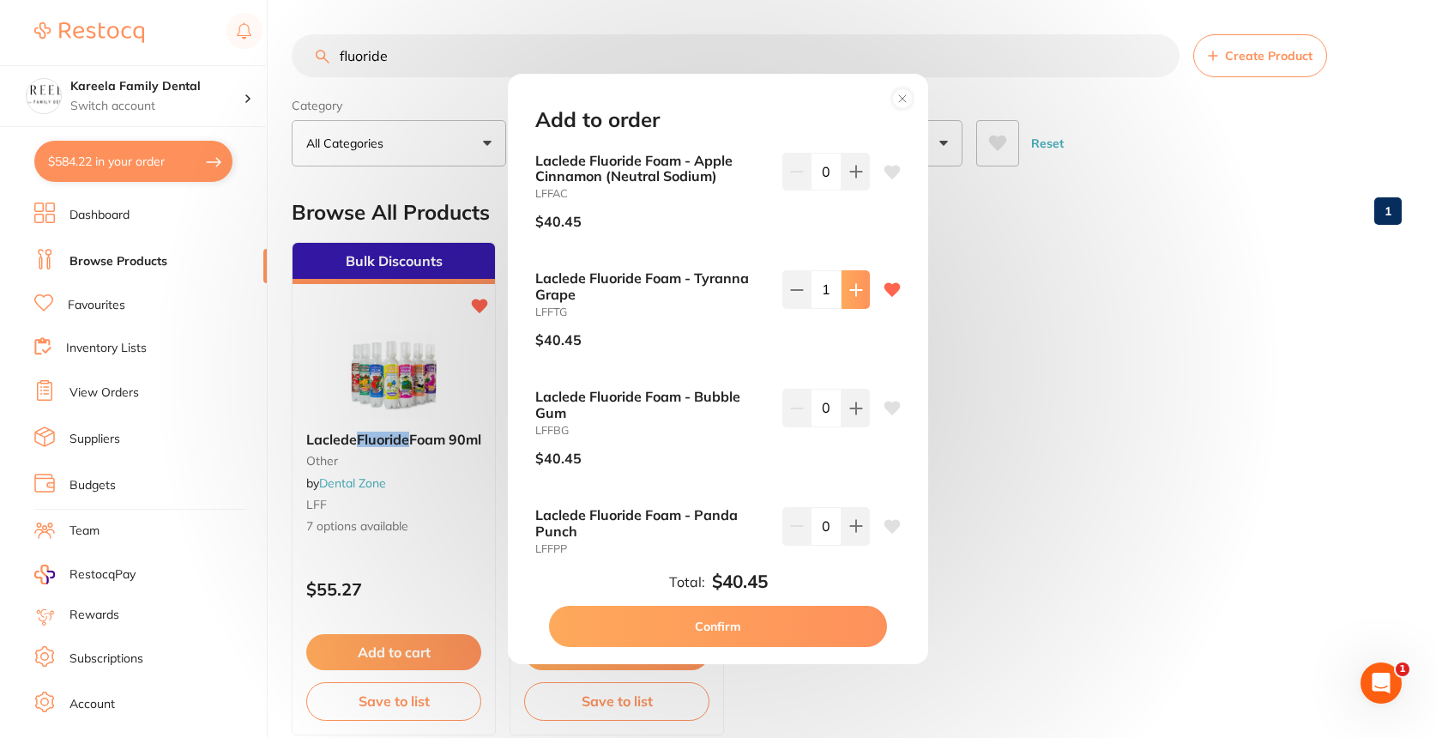
click at [858, 290] on button at bounding box center [855, 289] width 28 height 38
click at [802, 298] on button at bounding box center [796, 289] width 28 height 38
type input "1"
click at [708, 629] on button "Confirm" at bounding box center [718, 625] width 338 height 41
checkbox input "false"
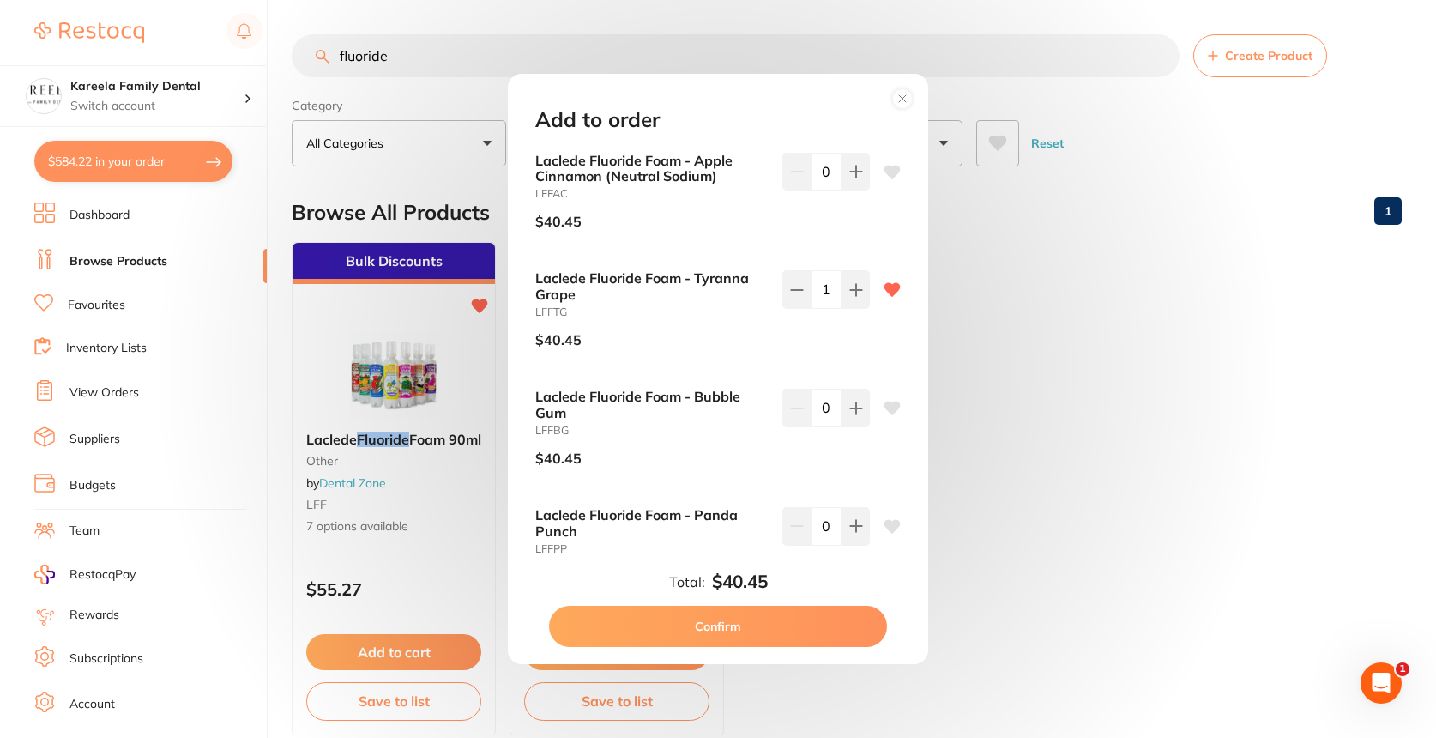
checkbox input "false"
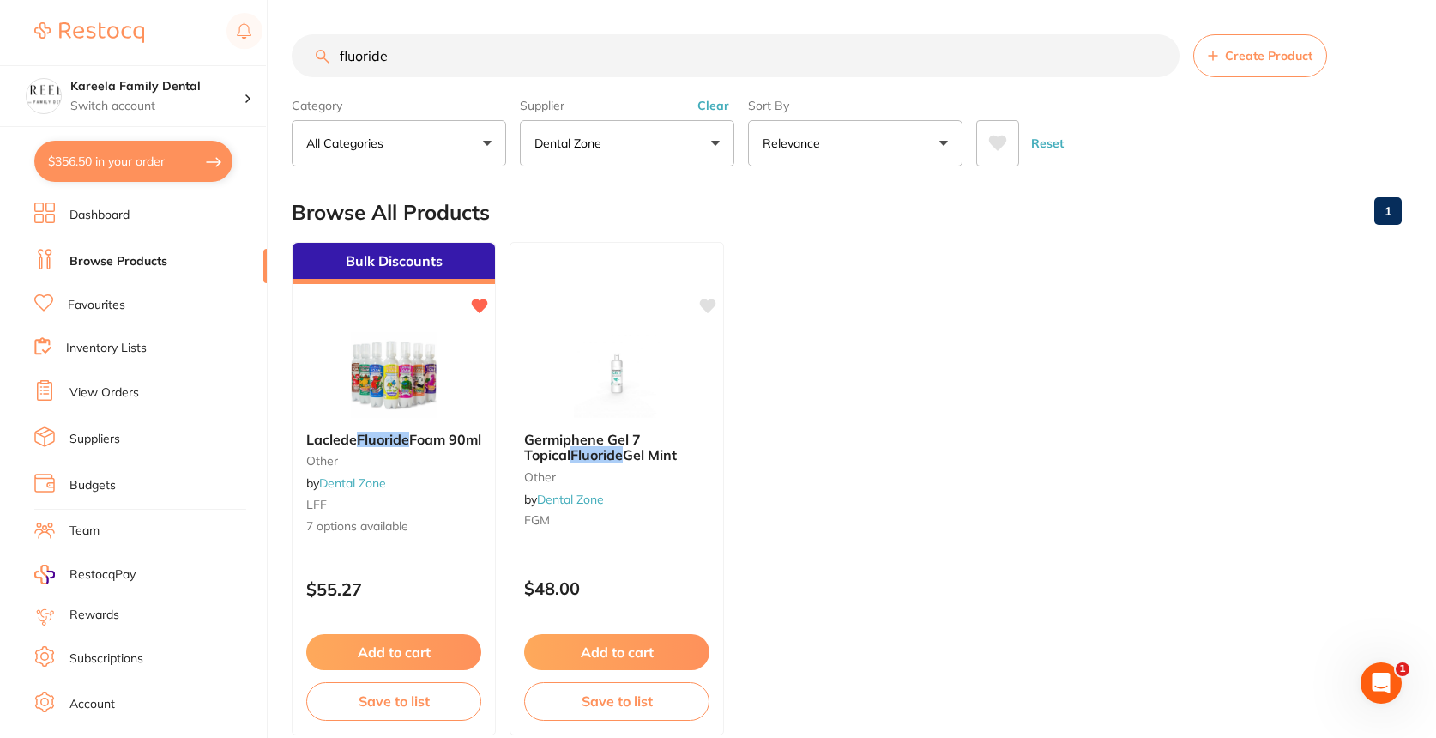
scroll to position [173, 0]
drag, startPoint x: 545, startPoint y: 69, endPoint x: 195, endPoint y: 36, distance: 352.4
click at [195, 36] on div "$356.50 Kareela Family Dental Switch account Kareela Family Dental $356.50 in y…" at bounding box center [718, 369] width 1436 height 738
type input "head rest barriers"
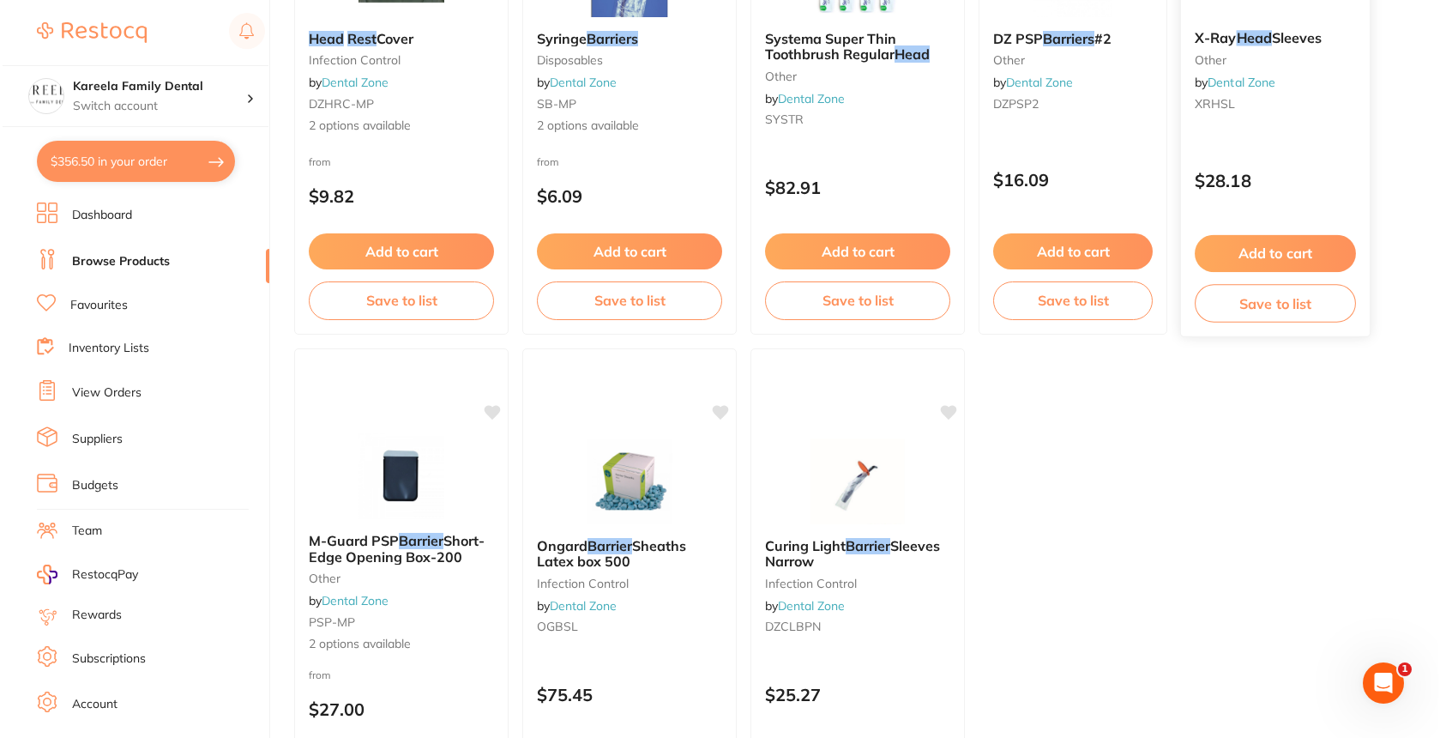
scroll to position [0, 0]
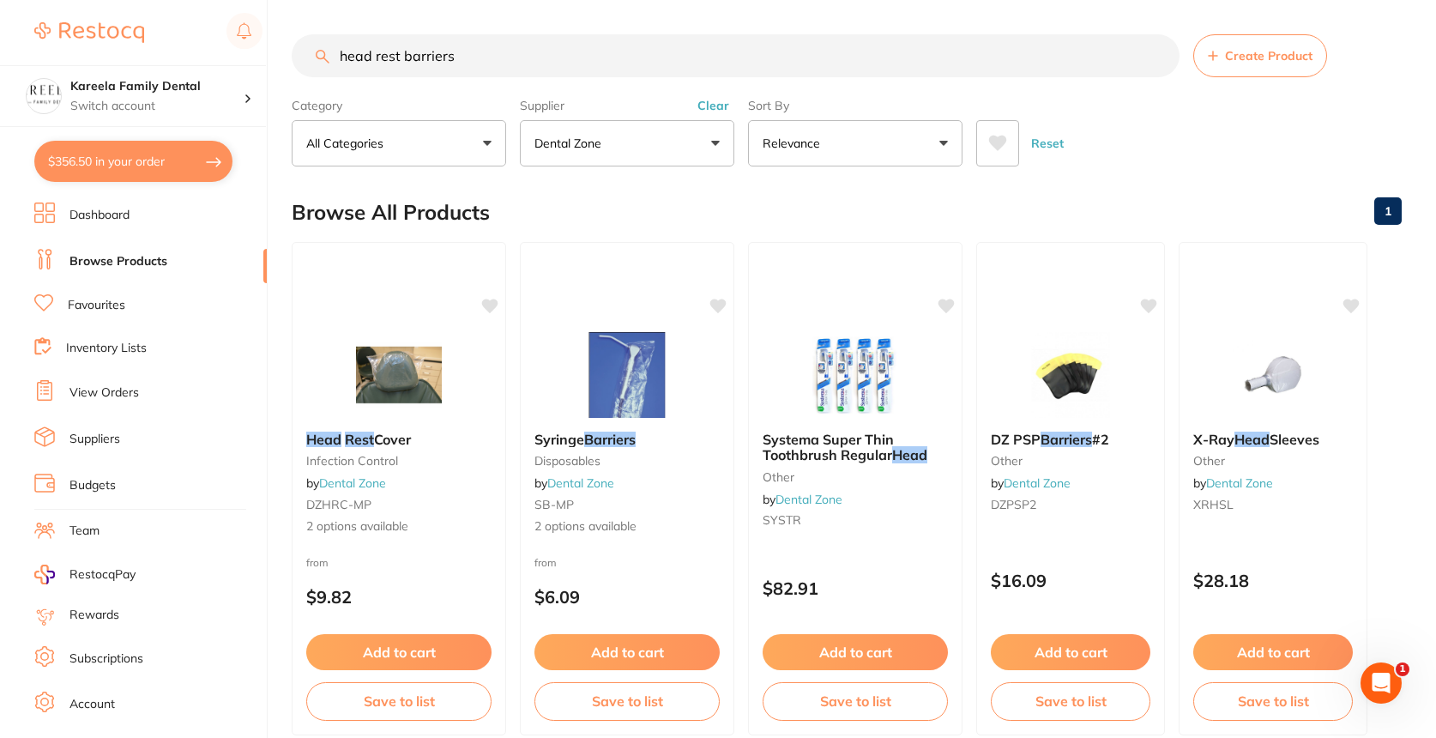
click at [157, 169] on button "$356.50 in your order" at bounding box center [133, 161] width 198 height 41
checkbox input "true"
